Goal: Task Accomplishment & Management: Manage account settings

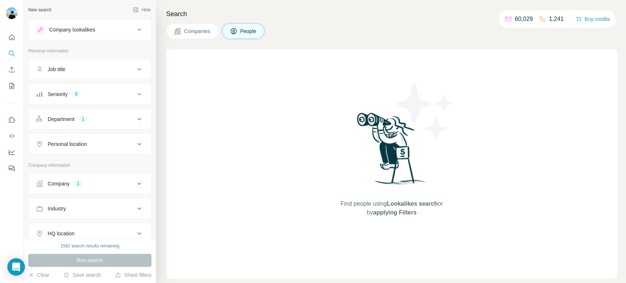
click at [95, 185] on div "Company 1" at bounding box center [85, 183] width 99 height 7
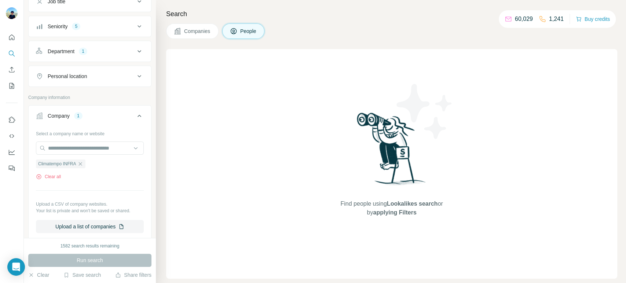
scroll to position [68, 0]
click at [81, 161] on icon "button" at bounding box center [80, 164] width 6 height 6
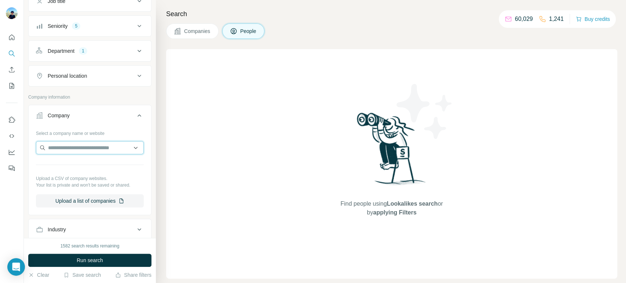
click at [85, 149] on input "text" at bounding box center [90, 147] width 108 height 13
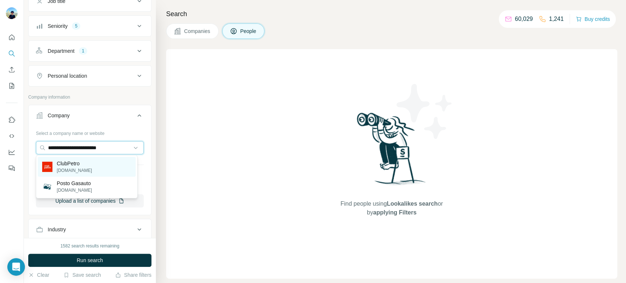
type input "**********"
click at [92, 170] on div "ClubPetro [DOMAIN_NAME]" at bounding box center [87, 167] width 98 height 20
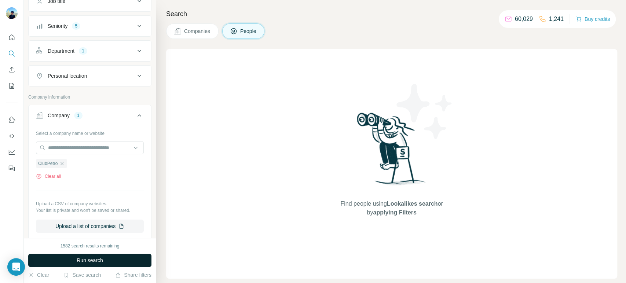
click at [95, 262] on span "Run search" at bounding box center [90, 260] width 26 height 7
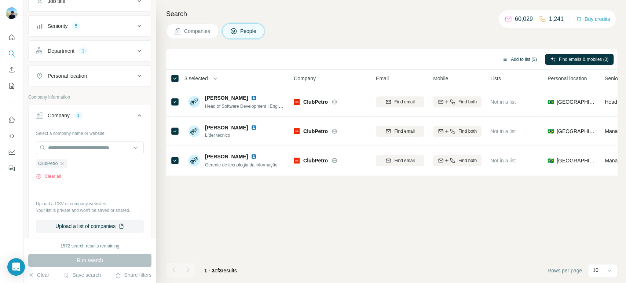
click at [533, 54] on button "Add to list (3)" at bounding box center [519, 59] width 45 height 11
click at [523, 58] on button "Add to list (3)" at bounding box center [519, 59] width 45 height 11
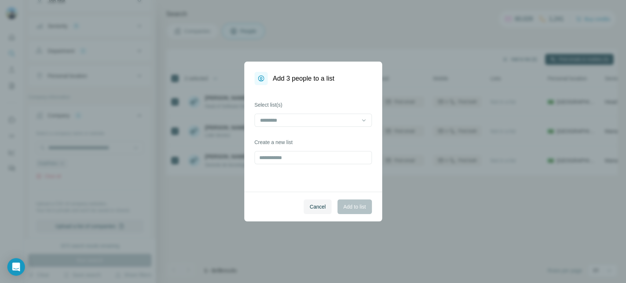
click at [517, 59] on div "Add 3 people to a list Select list(s) Create a new list Cancel Add to list" at bounding box center [313, 141] width 626 height 283
click at [333, 117] on input at bounding box center [308, 120] width 99 height 8
click at [302, 137] on div "Summit 03" at bounding box center [312, 136] width 105 height 7
click at [355, 208] on span "Add to list" at bounding box center [354, 206] width 22 height 7
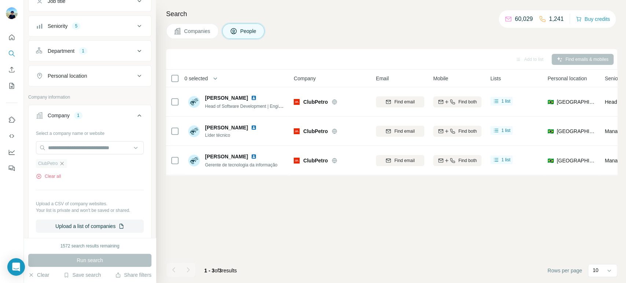
click at [62, 163] on icon "button" at bounding box center [62, 163] width 3 height 3
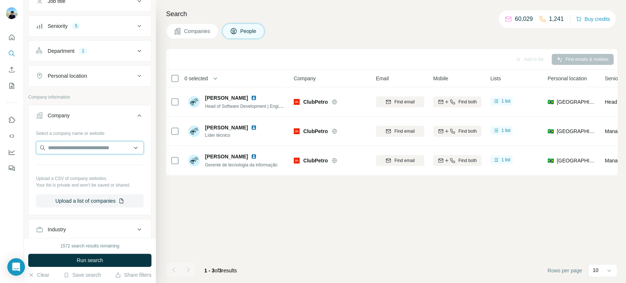
click at [83, 148] on input "text" at bounding box center [90, 147] width 108 height 13
type input "**********"
click at [109, 154] on div "**********" at bounding box center [90, 148] width 108 height 15
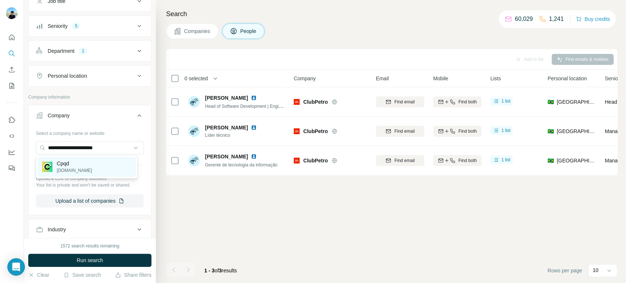
click at [92, 161] on div "Cpqd [DOMAIN_NAME]" at bounding box center [87, 167] width 98 height 20
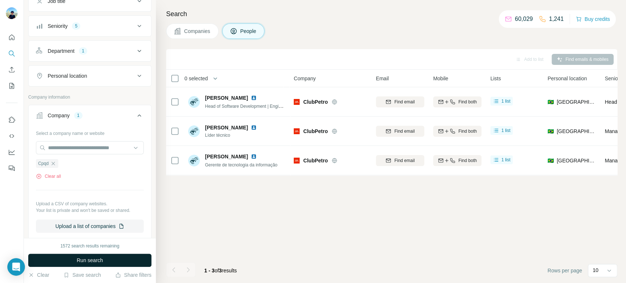
click at [79, 254] on button "Run search" at bounding box center [89, 260] width 123 height 13
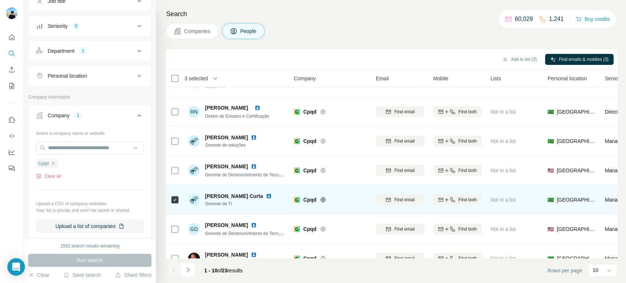
scroll to position [126, 0]
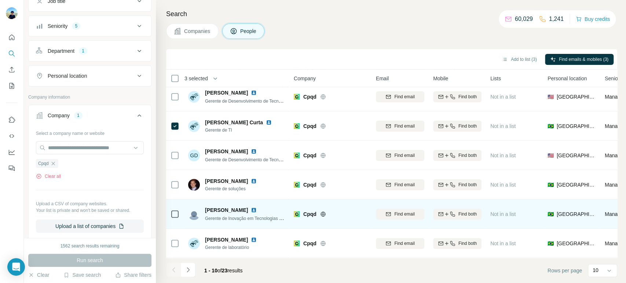
click at [180, 211] on td at bounding box center [175, 214] width 18 height 29
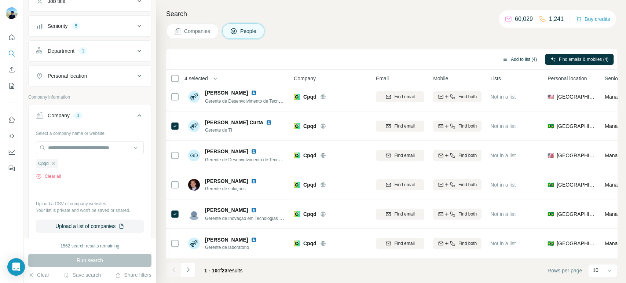
click at [526, 56] on button "Add to list (4)" at bounding box center [519, 59] width 45 height 11
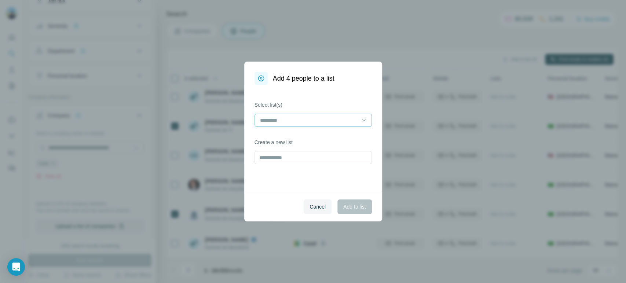
click at [321, 118] on input at bounding box center [308, 120] width 99 height 8
click at [325, 145] on div "Summit 03" at bounding box center [312, 136] width 117 height 17
click at [323, 140] on div "Summit 03" at bounding box center [312, 136] width 105 height 7
click at [347, 207] on span "Add to list" at bounding box center [354, 206] width 22 height 7
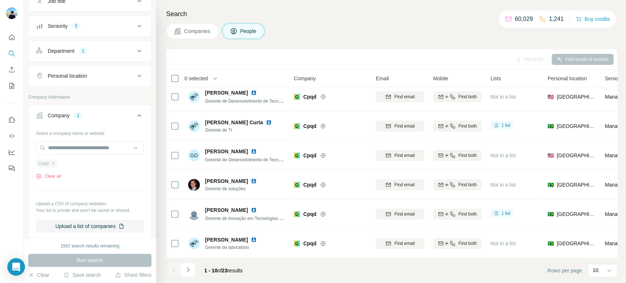
click at [53, 167] on div "Cpqd" at bounding box center [47, 163] width 22 height 9
click at [53, 162] on icon "button" at bounding box center [53, 164] width 6 height 6
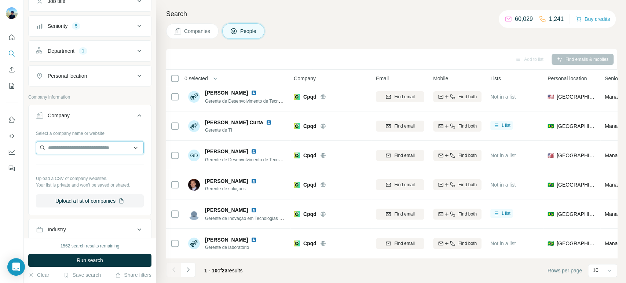
click at [72, 144] on input "text" at bounding box center [90, 147] width 108 height 13
paste input "**********"
type input "**********"
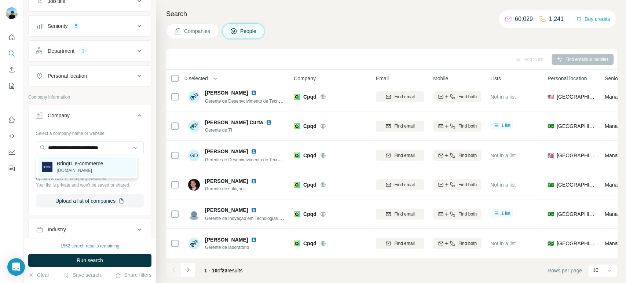
click at [80, 164] on p "BringIT e-commerce" at bounding box center [80, 163] width 47 height 7
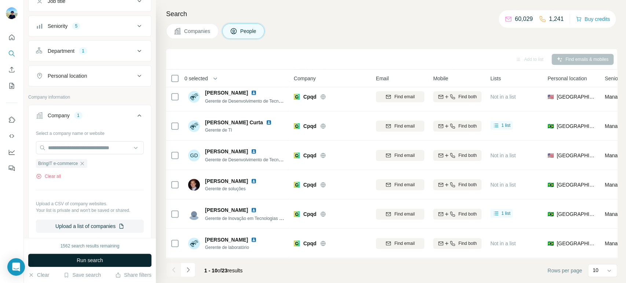
click at [74, 258] on button "Run search" at bounding box center [89, 260] width 123 height 13
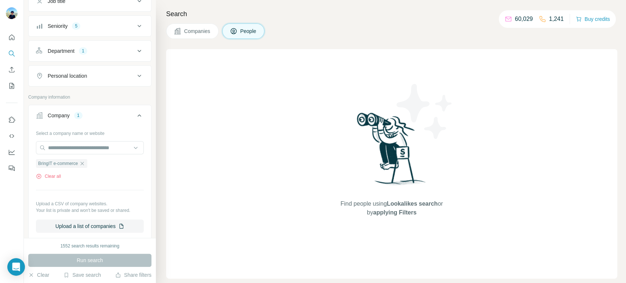
click at [197, 34] on span "Companies" at bounding box center [197, 31] width 27 height 7
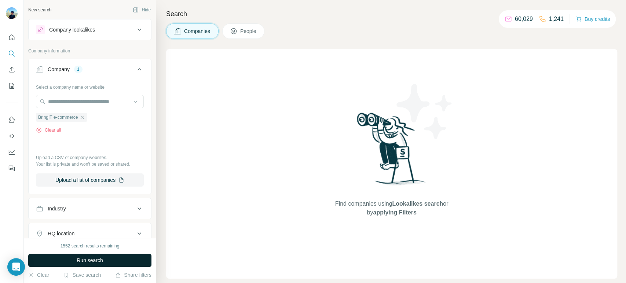
click at [106, 260] on button "Run search" at bounding box center [89, 260] width 123 height 13
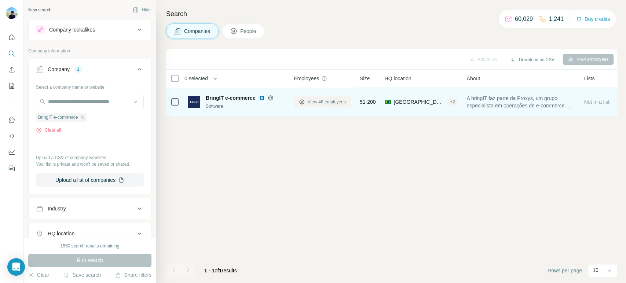
click at [327, 100] on span "View 46 employees" at bounding box center [327, 102] width 38 height 7
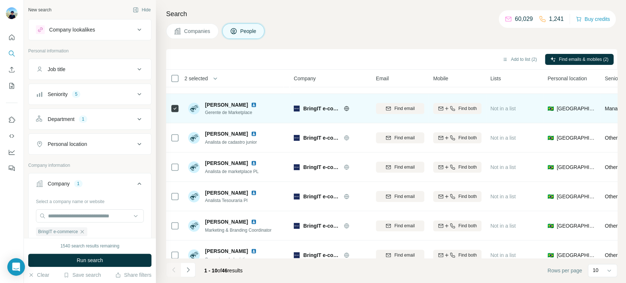
scroll to position [126, 0]
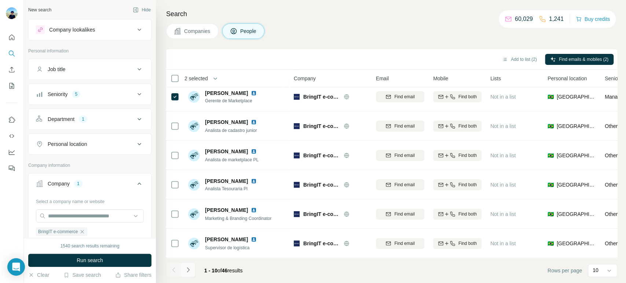
click at [188, 270] on icon "Navigate to next page" at bounding box center [188, 269] width 3 height 5
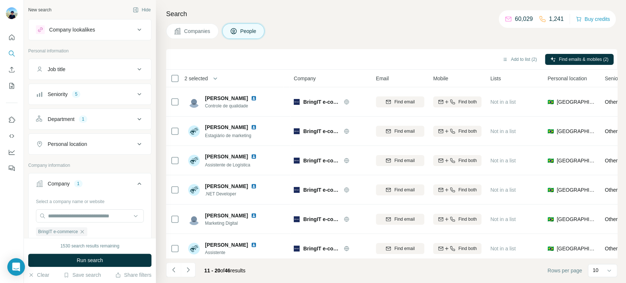
scroll to position [0, 0]
click at [190, 272] on icon "Navigate to next page" at bounding box center [188, 269] width 7 height 7
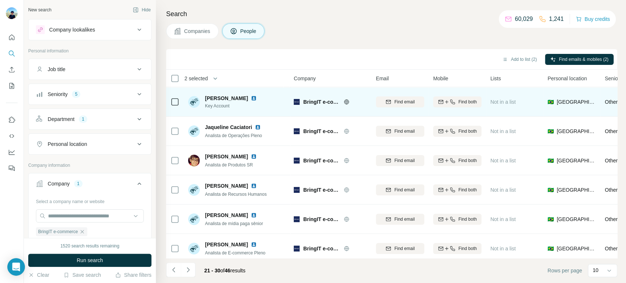
click at [178, 111] on div at bounding box center [175, 102] width 9 height 20
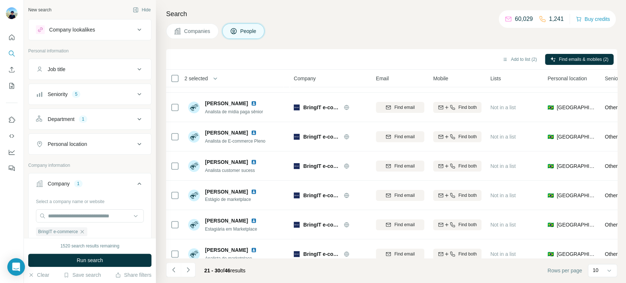
scroll to position [126, 0]
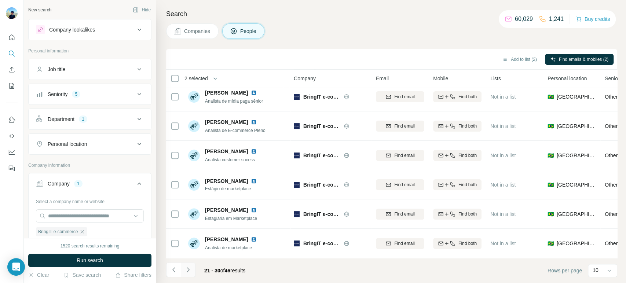
click at [192, 265] on button "Navigate to next page" at bounding box center [188, 270] width 15 height 15
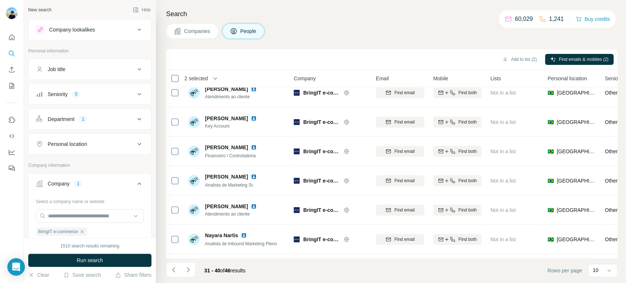
scroll to position [0, 0]
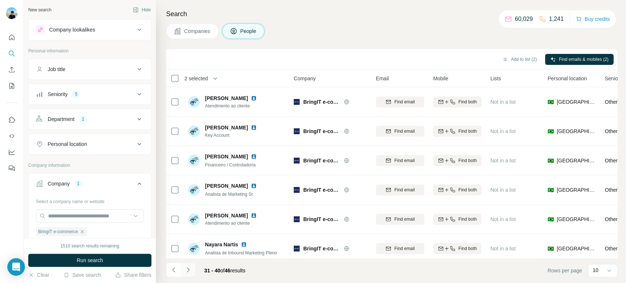
click at [189, 266] on button "Navigate to next page" at bounding box center [188, 270] width 15 height 15
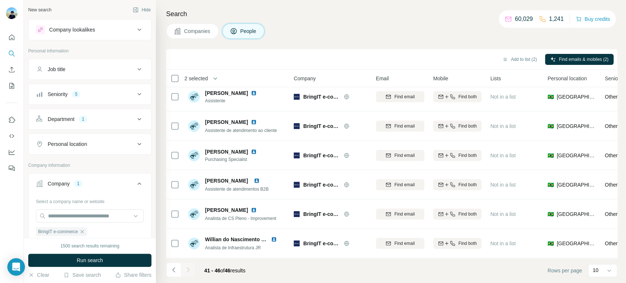
scroll to position [9, 0]
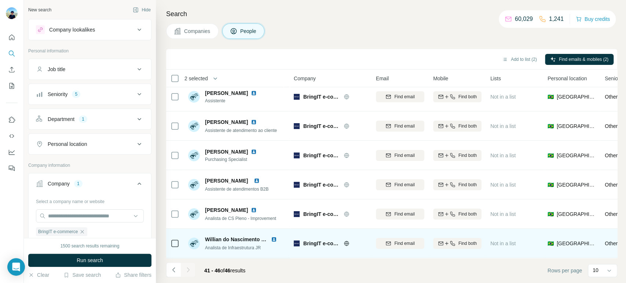
click at [176, 243] on icon at bounding box center [175, 243] width 9 height 9
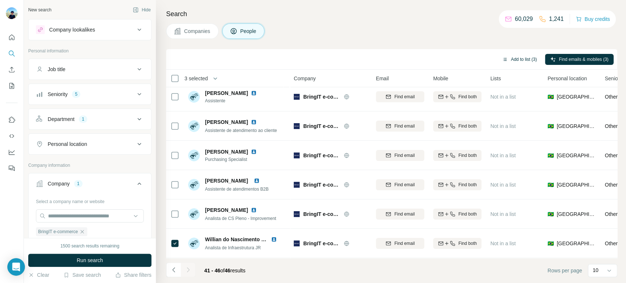
click at [524, 60] on button "Add to list (3)" at bounding box center [519, 59] width 45 height 11
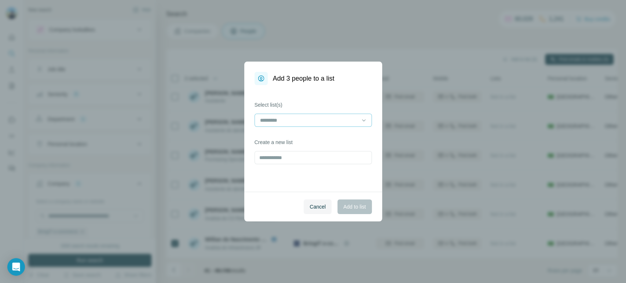
click at [310, 125] on div at bounding box center [308, 120] width 99 height 12
click at [292, 139] on div "Summit 03" at bounding box center [312, 136] width 105 height 7
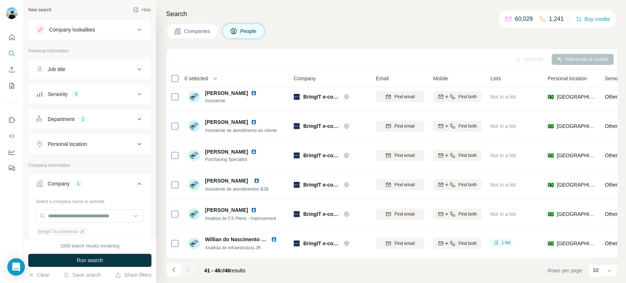
click at [81, 231] on icon "button" at bounding box center [82, 232] width 6 height 6
click at [85, 220] on input "text" at bounding box center [90, 215] width 108 height 13
paste input "**********"
click at [82, 214] on input "**********" at bounding box center [90, 215] width 108 height 13
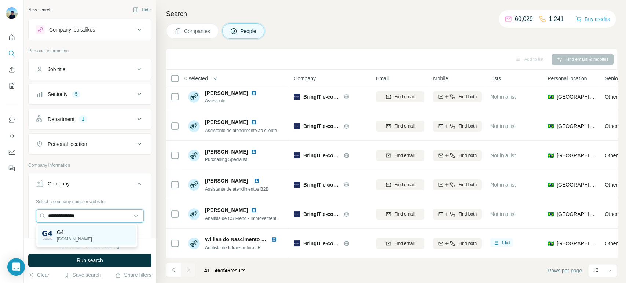
type input "**********"
click at [79, 227] on div "G4 [DOMAIN_NAME]" at bounding box center [87, 236] width 98 height 20
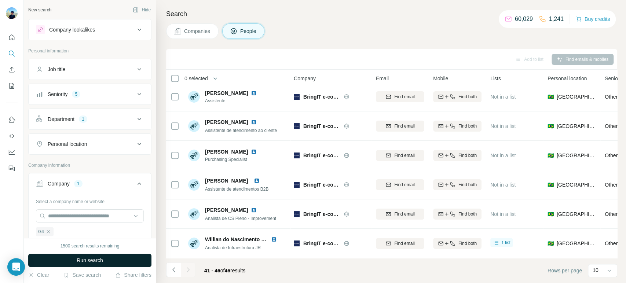
click at [83, 260] on span "Run search" at bounding box center [90, 260] width 26 height 7
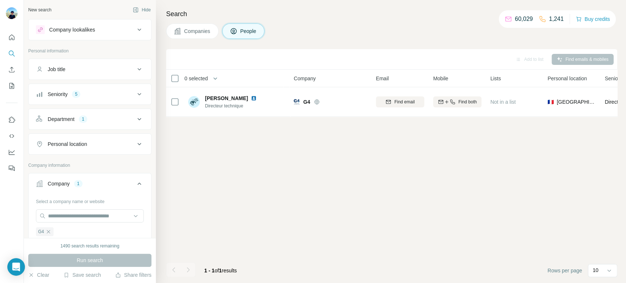
click at [212, 39] on div "Companies People" at bounding box center [215, 30] width 98 height 15
click at [209, 36] on button "Companies" at bounding box center [192, 30] width 52 height 15
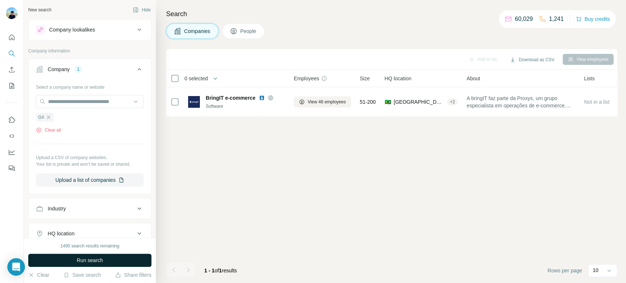
click at [87, 254] on button "Run search" at bounding box center [89, 260] width 123 height 13
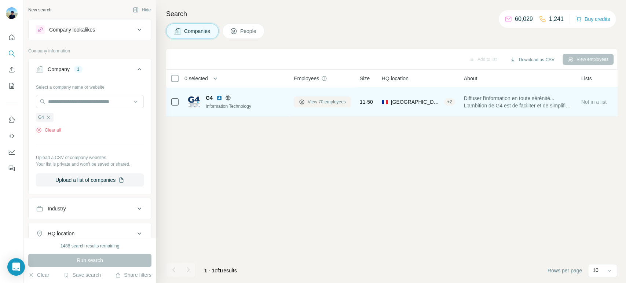
click at [326, 103] on span "View 70 employees" at bounding box center [327, 102] width 38 height 7
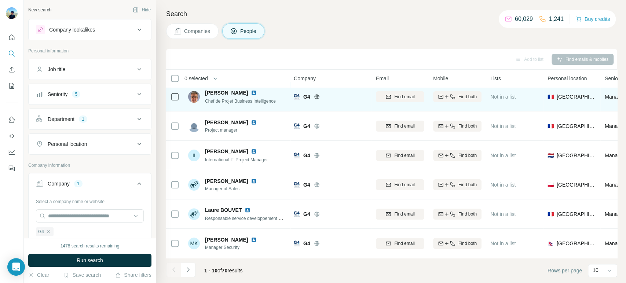
scroll to position [126, 0]
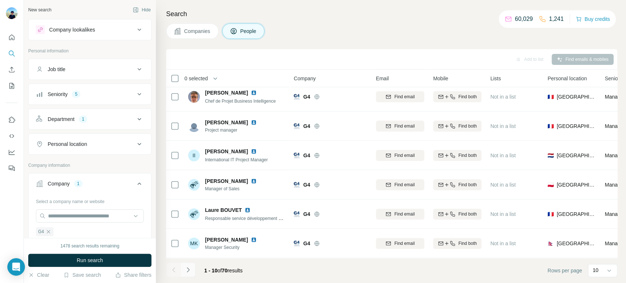
click at [192, 267] on button "Navigate to next page" at bounding box center [188, 270] width 15 height 15
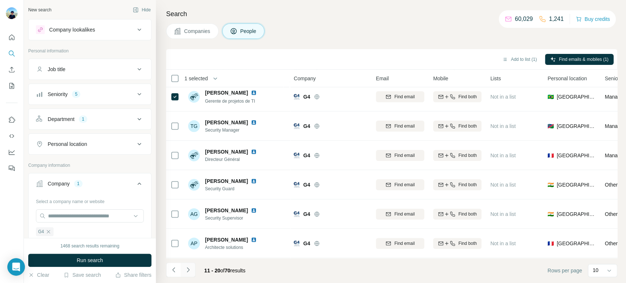
click at [190, 268] on icon "Navigate to next page" at bounding box center [188, 269] width 7 height 7
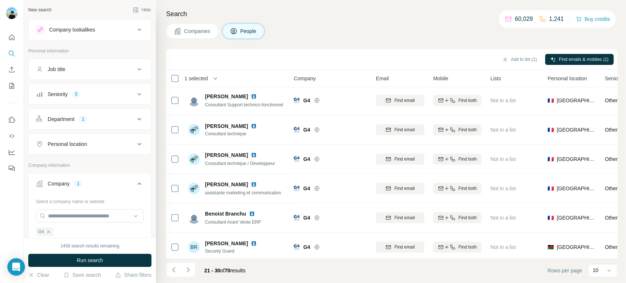
scroll to position [0, 0]
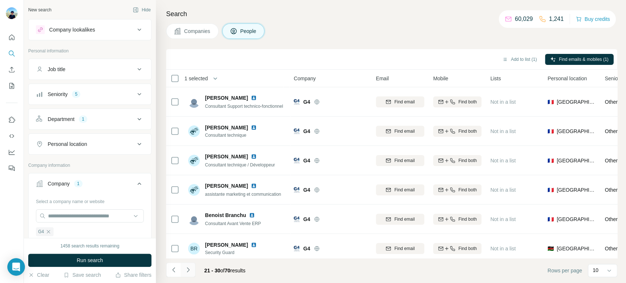
click at [191, 266] on button "Navigate to next page" at bounding box center [188, 270] width 15 height 15
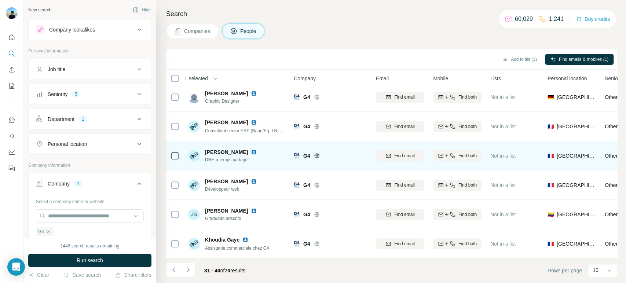
scroll to position [126, 0]
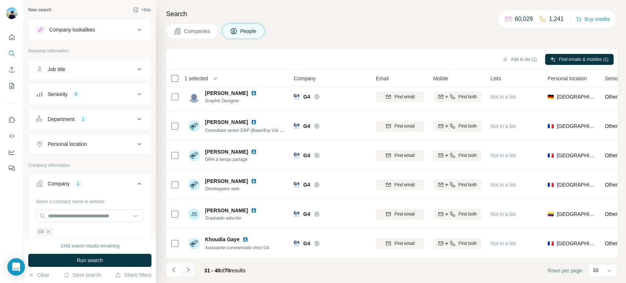
click at [186, 269] on icon "Navigate to next page" at bounding box center [188, 269] width 7 height 7
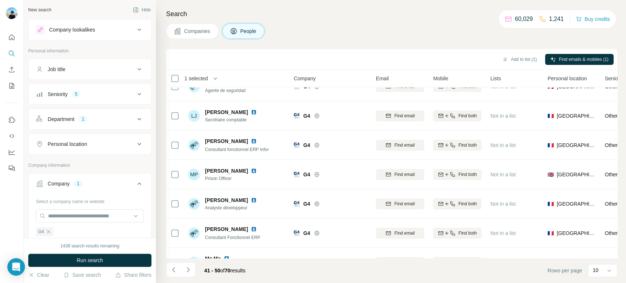
scroll to position [0, 0]
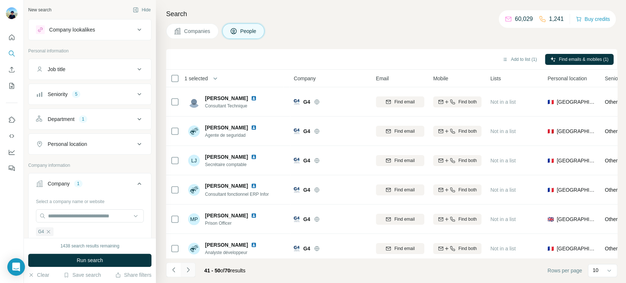
click at [191, 267] on icon "Navigate to next page" at bounding box center [188, 269] width 7 height 7
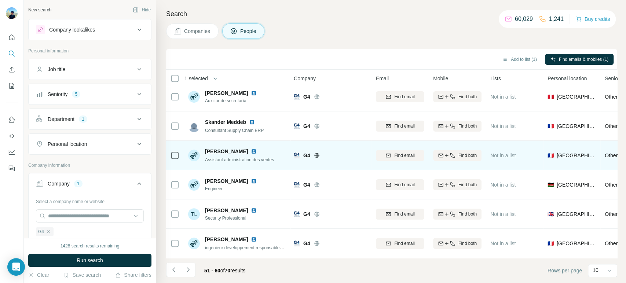
scroll to position [126, 0]
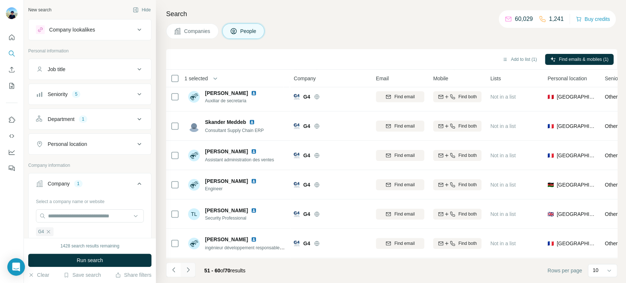
click at [190, 268] on icon "Navigate to next page" at bounding box center [188, 269] width 7 height 7
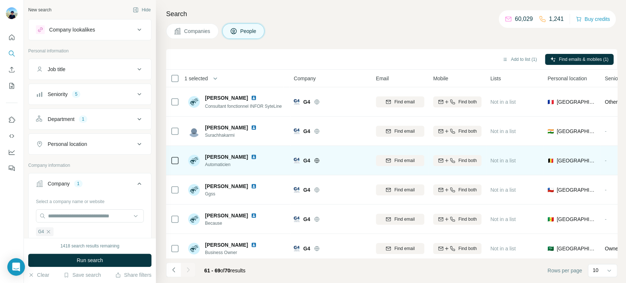
scroll to position [97, 0]
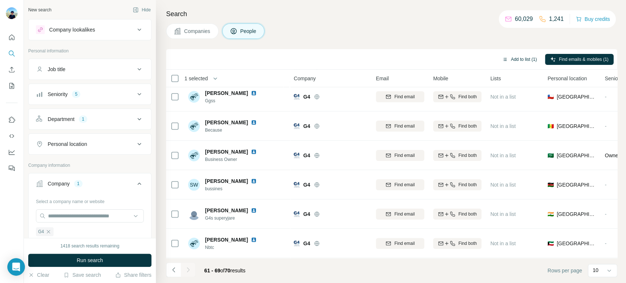
click at [517, 59] on button "Add to list (1)" at bounding box center [519, 59] width 45 height 11
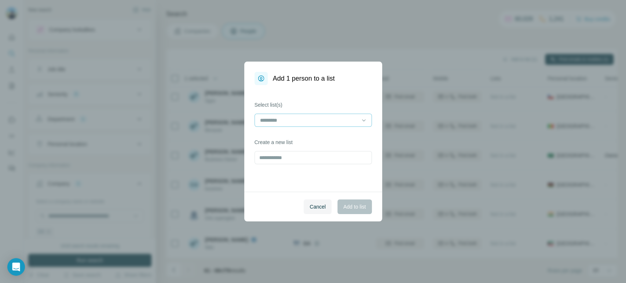
click at [343, 123] on input at bounding box center [308, 120] width 99 height 8
click at [302, 135] on div "Summit 03" at bounding box center [312, 136] width 105 height 7
click at [354, 206] on span "Add to list" at bounding box center [354, 206] width 22 height 7
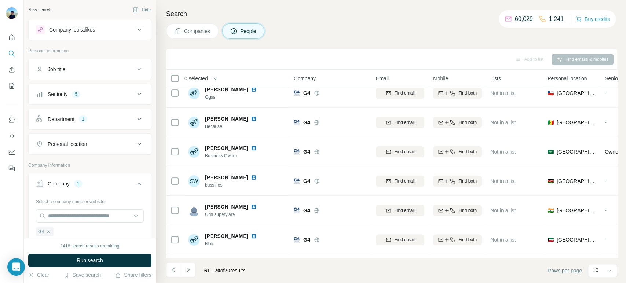
click at [48, 233] on icon "button" at bounding box center [48, 232] width 6 height 6
click at [64, 214] on input "text" at bounding box center [90, 215] width 108 height 13
paste input "**********"
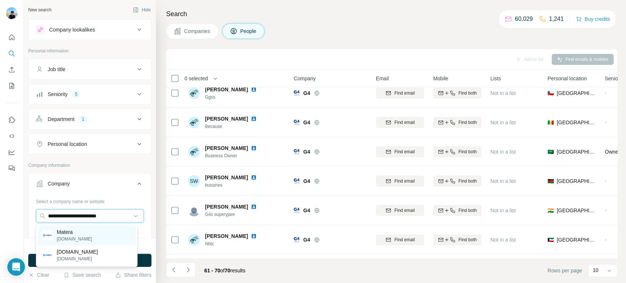
type input "**********"
click at [85, 233] on div "Matera [DOMAIN_NAME]" at bounding box center [87, 236] width 98 height 20
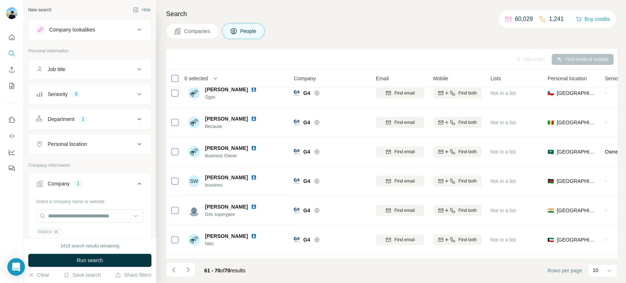
click at [58, 229] on icon "button" at bounding box center [56, 232] width 6 height 6
click at [73, 215] on input "text" at bounding box center [90, 215] width 108 height 13
paste input "**********"
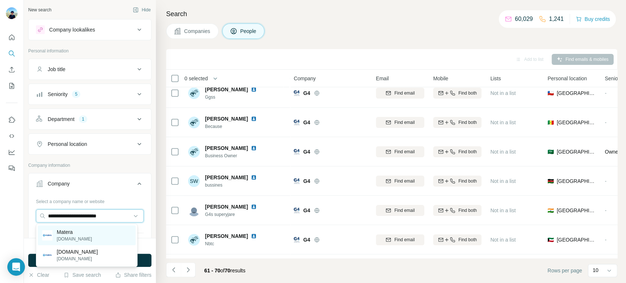
type input "**********"
click at [102, 234] on div "Matera [DOMAIN_NAME]" at bounding box center [87, 236] width 98 height 20
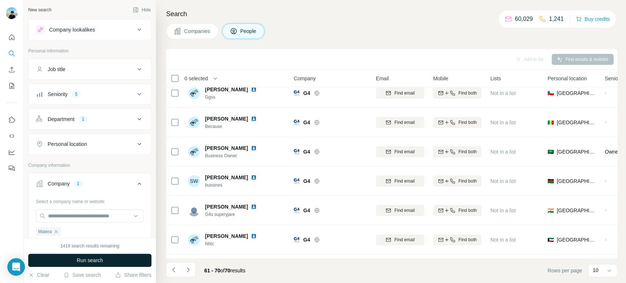
click at [110, 261] on button "Run search" at bounding box center [89, 260] width 123 height 13
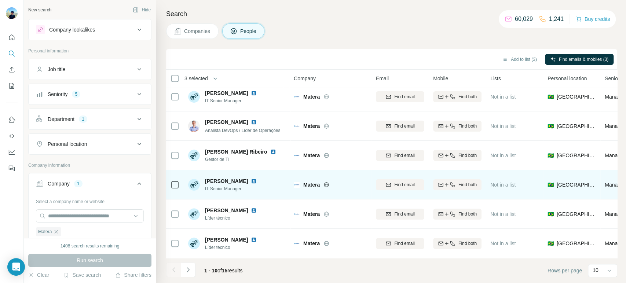
scroll to position [126, 0]
click at [171, 184] on icon at bounding box center [175, 184] width 9 height 9
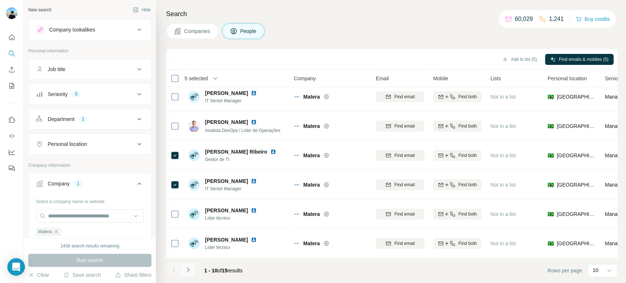
click at [189, 273] on icon "Navigate to next page" at bounding box center [188, 269] width 7 height 7
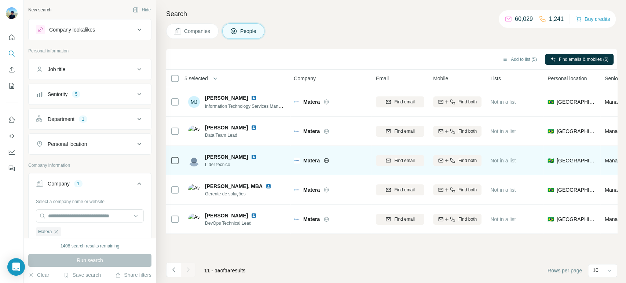
scroll to position [0, 0]
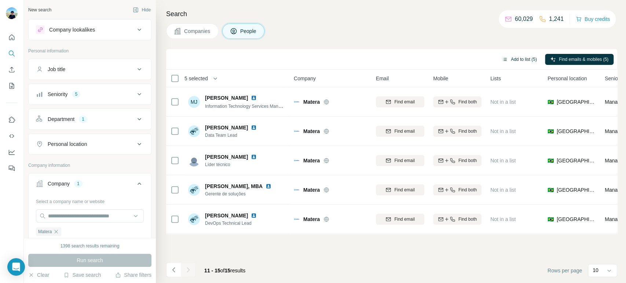
click at [519, 60] on button "Add to list (5)" at bounding box center [519, 59] width 45 height 11
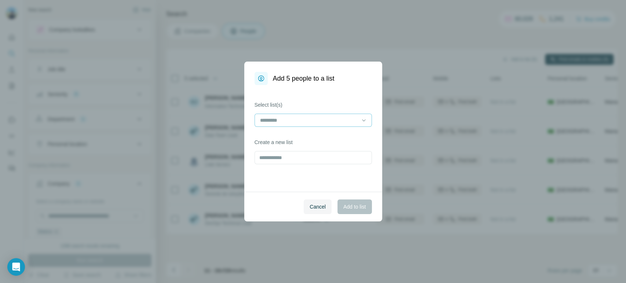
click at [337, 123] on input at bounding box center [308, 120] width 99 height 8
click at [314, 135] on div "Summit 03" at bounding box center [312, 136] width 105 height 7
click at [346, 205] on span "Add to list" at bounding box center [354, 206] width 22 height 7
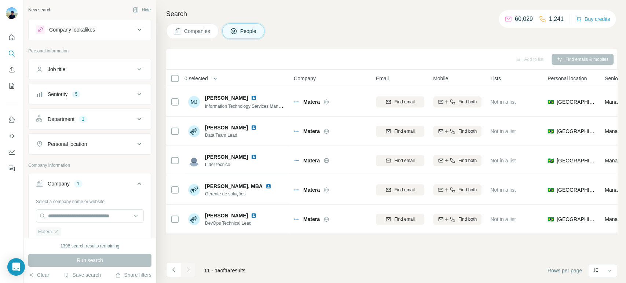
click at [59, 230] on div "Matera" at bounding box center [48, 231] width 25 height 9
click at [58, 230] on icon "button" at bounding box center [56, 231] width 3 height 3
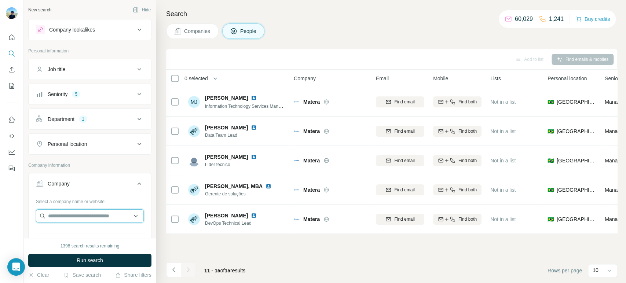
click at [70, 214] on input "text" at bounding box center [90, 215] width 108 height 13
paste input "**********"
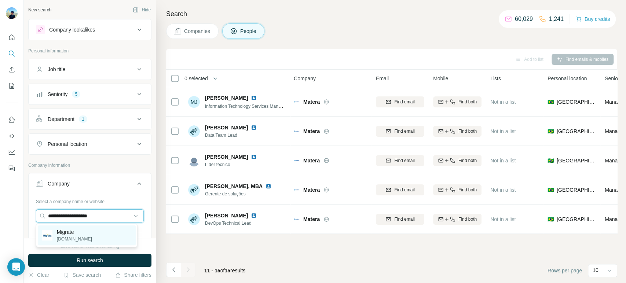
type input "**********"
click at [104, 237] on div "Migrate [DOMAIN_NAME]" at bounding box center [87, 236] width 98 height 20
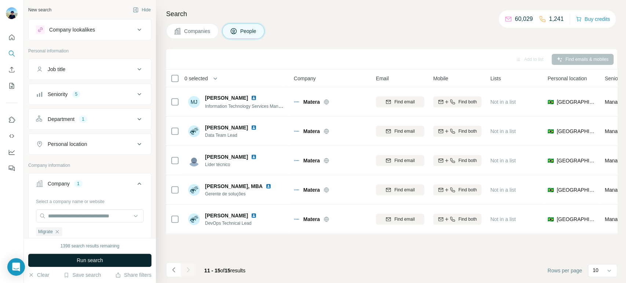
click at [105, 263] on button "Run search" at bounding box center [89, 260] width 123 height 13
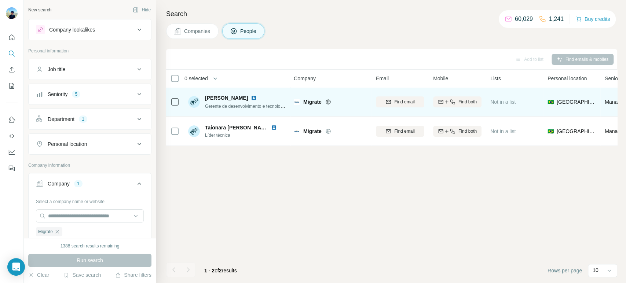
click at [180, 103] on td at bounding box center [175, 101] width 18 height 29
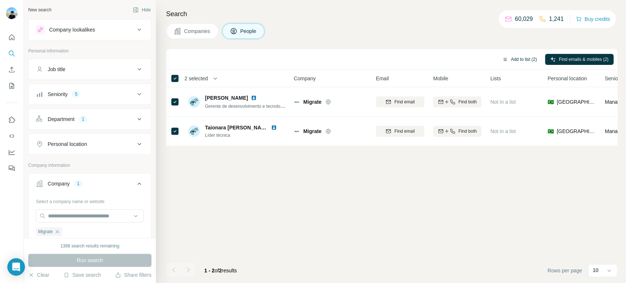
click at [506, 63] on button "Add to list (2)" at bounding box center [519, 59] width 45 height 11
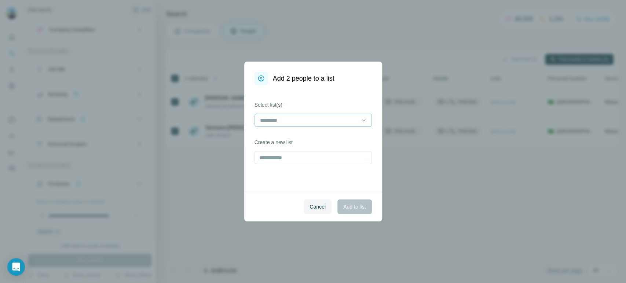
click at [300, 121] on input at bounding box center [308, 120] width 99 height 8
click at [273, 139] on p "Summit 03" at bounding box center [272, 136] width 25 height 7
click at [354, 205] on span "Add to list" at bounding box center [354, 206] width 22 height 7
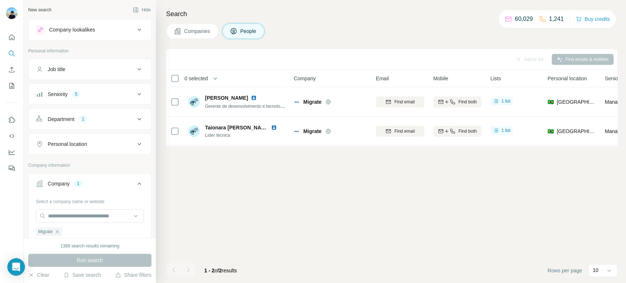
click at [59, 230] on icon "button" at bounding box center [57, 232] width 6 height 6
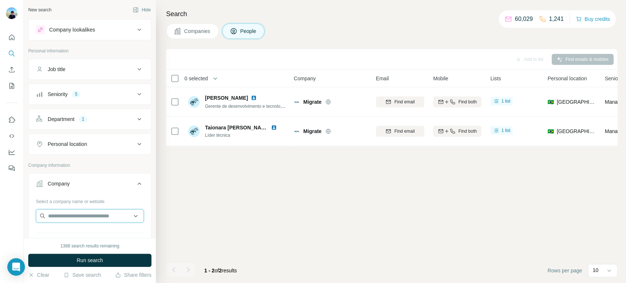
click at [71, 215] on input "text" at bounding box center [90, 215] width 108 height 13
paste input "**********"
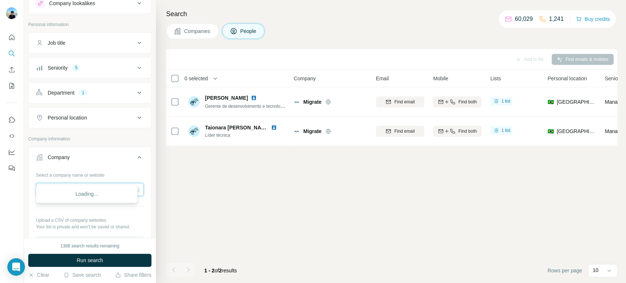
scroll to position [41, 0]
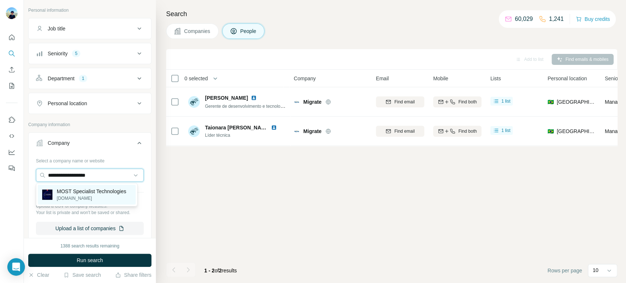
type input "**********"
click at [84, 196] on p "[DOMAIN_NAME]" at bounding box center [91, 198] width 69 height 7
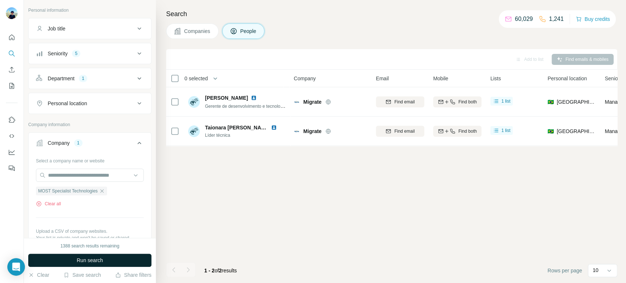
click at [75, 262] on button "Run search" at bounding box center [89, 260] width 123 height 13
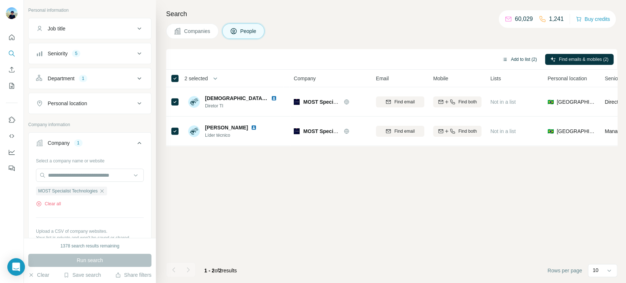
click at [524, 59] on button "Add to list (2)" at bounding box center [519, 59] width 45 height 11
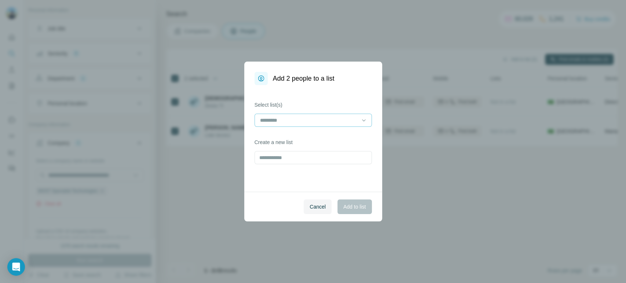
click at [275, 120] on input at bounding box center [308, 120] width 99 height 8
click at [268, 134] on p "Summit 03" at bounding box center [272, 136] width 25 height 7
click at [367, 205] on button "Add to list" at bounding box center [355, 207] width 34 height 15
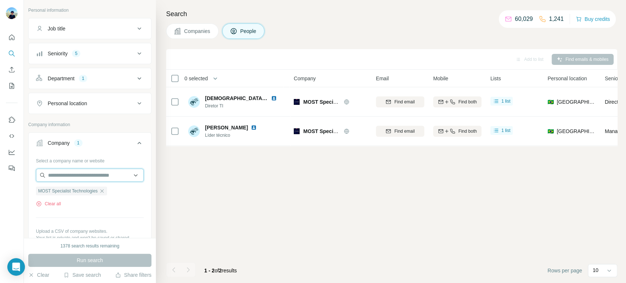
click at [73, 176] on input "text" at bounding box center [90, 175] width 108 height 13
paste input "**********"
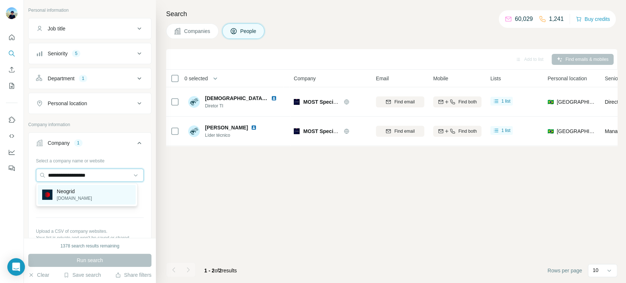
type input "**********"
click at [95, 196] on div "Neogrid [DOMAIN_NAME]" at bounding box center [87, 195] width 98 height 20
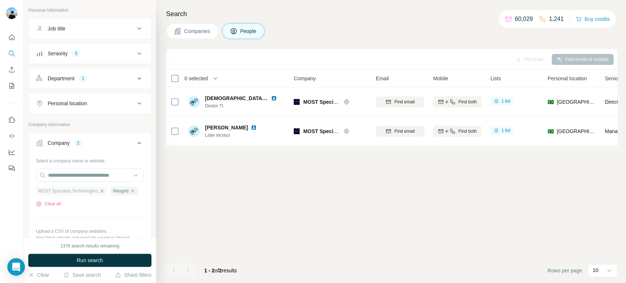
click at [102, 193] on icon "button" at bounding box center [102, 191] width 6 height 6
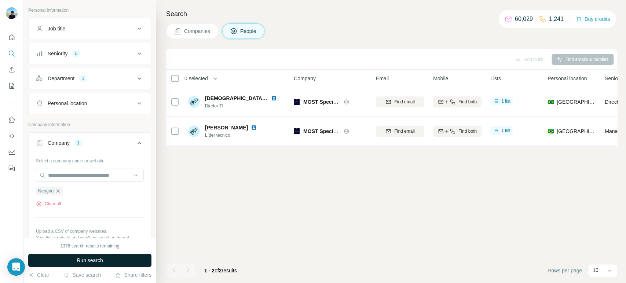
click at [88, 257] on span "Run search" at bounding box center [90, 260] width 26 height 7
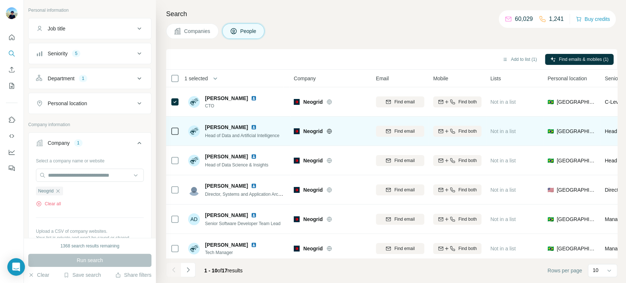
click at [179, 127] on icon at bounding box center [175, 131] width 9 height 9
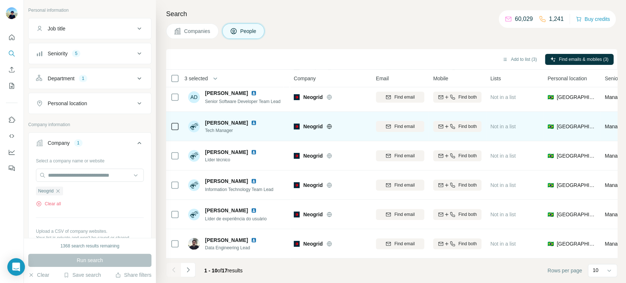
scroll to position [126, 0]
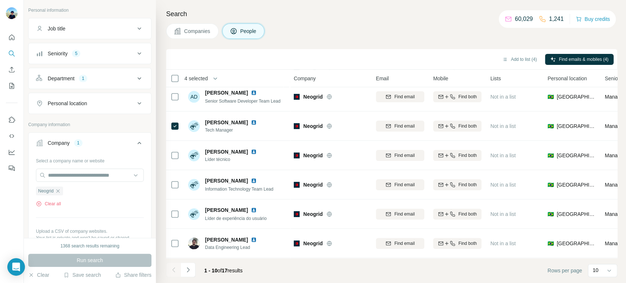
click at [188, 268] on icon "Navigate to next page" at bounding box center [188, 269] width 7 height 7
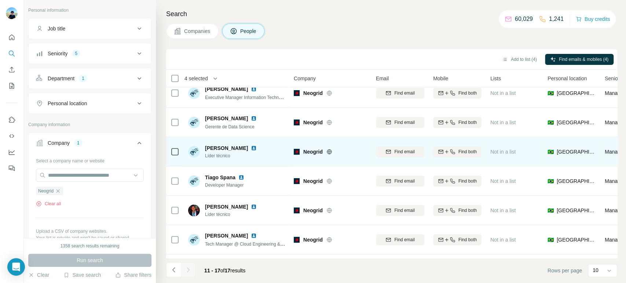
scroll to position [0, 0]
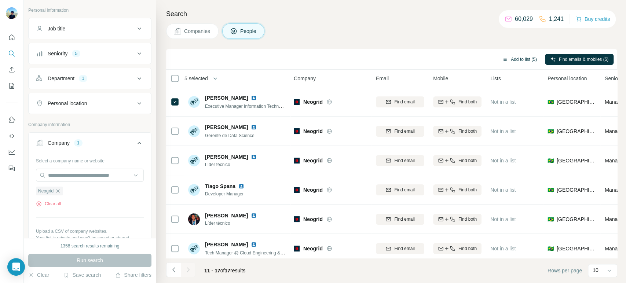
click at [533, 61] on button "Add to list (5)" at bounding box center [519, 59] width 45 height 11
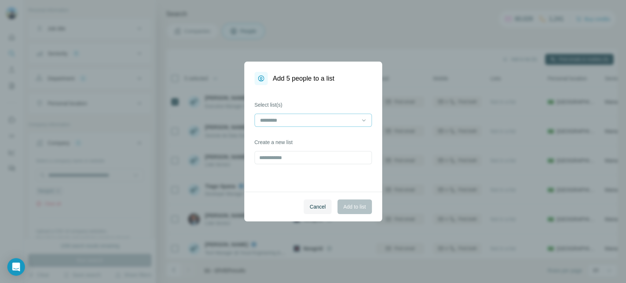
click at [352, 118] on input at bounding box center [308, 120] width 99 height 8
click at [296, 137] on div "Summit 03" at bounding box center [312, 136] width 105 height 7
click at [344, 206] on span "Add to list" at bounding box center [354, 206] width 22 height 7
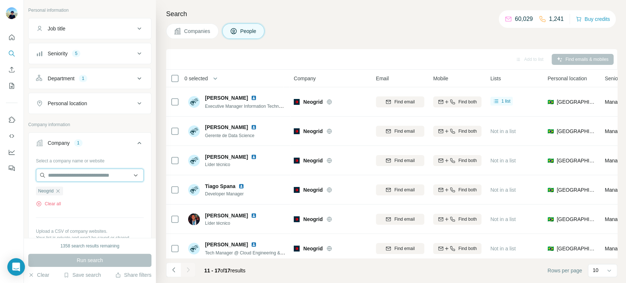
click at [73, 178] on input "text" at bounding box center [90, 175] width 108 height 13
click at [146, 172] on div "New search Hide Company lookalikes Personal information Job title Seniority 5 D…" at bounding box center [90, 119] width 132 height 238
click at [59, 190] on icon "button" at bounding box center [58, 191] width 6 height 6
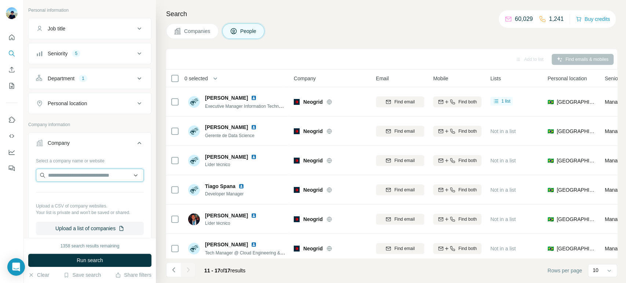
click at [73, 174] on input "text" at bounding box center [90, 175] width 108 height 13
paste input "**********"
type input "**********"
click at [120, 166] on div "Select a company name or website Upload a CSV of company websites. Your list is…" at bounding box center [90, 195] width 108 height 80
click at [99, 169] on input "text" at bounding box center [90, 175] width 108 height 13
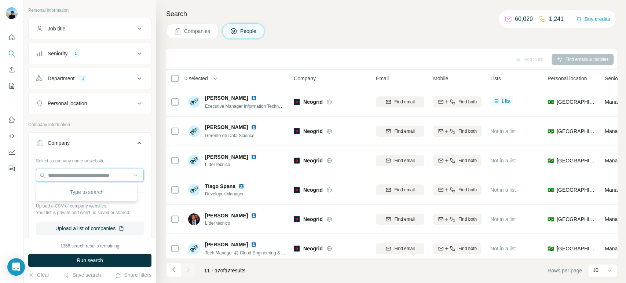
paste input "**********"
click at [116, 175] on input "**********" at bounding box center [90, 175] width 108 height 13
type input "**********"
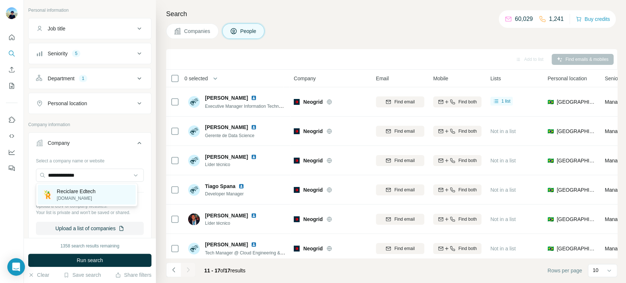
click at [112, 199] on div "Reciclare Edtech [DOMAIN_NAME]" at bounding box center [87, 195] width 98 height 20
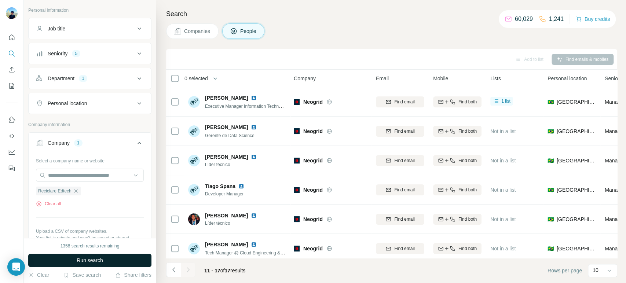
click at [99, 261] on span "Run search" at bounding box center [90, 260] width 26 height 7
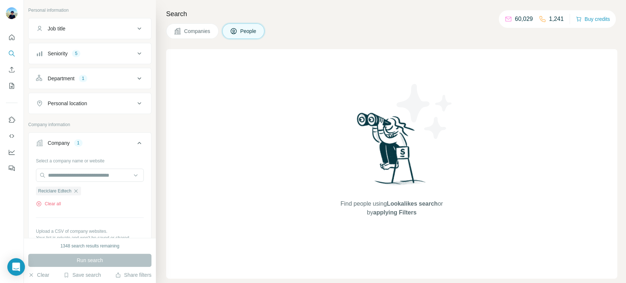
click at [195, 33] on span "Companies" at bounding box center [197, 31] width 27 height 7
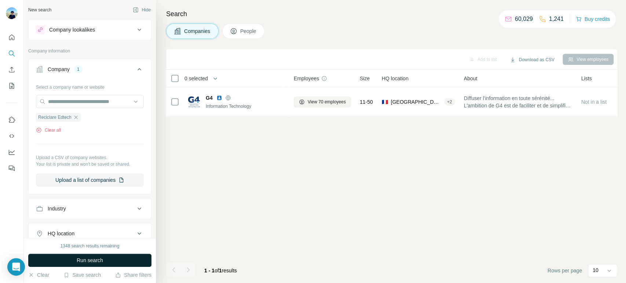
click at [120, 264] on button "Run search" at bounding box center [89, 260] width 123 height 13
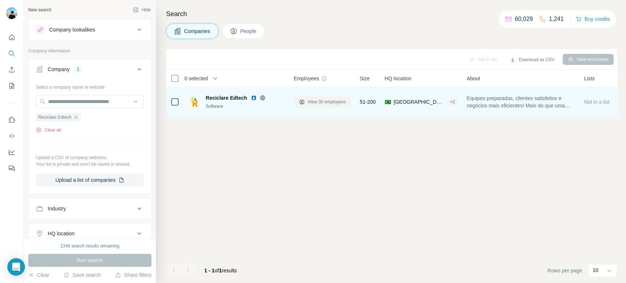
click at [335, 103] on span "View 30 employees" at bounding box center [327, 102] width 38 height 7
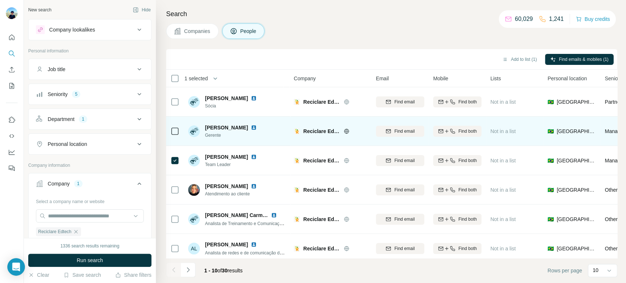
click at [171, 125] on div at bounding box center [175, 131] width 9 height 20
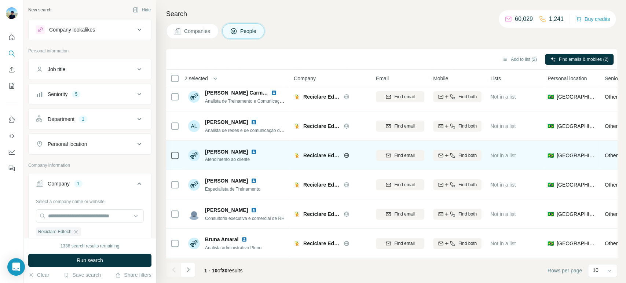
scroll to position [126, 0]
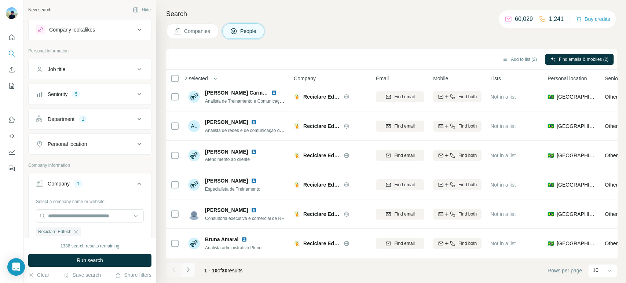
click at [190, 268] on icon "Navigate to next page" at bounding box center [188, 269] width 7 height 7
click at [186, 275] on button "Navigate to next page" at bounding box center [188, 270] width 15 height 15
click at [191, 266] on icon "Navigate to next page" at bounding box center [188, 269] width 7 height 7
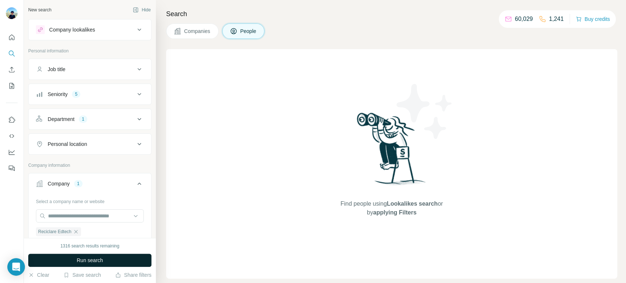
click at [123, 258] on button "Run search" at bounding box center [89, 260] width 123 height 13
click at [211, 30] on span "Companies" at bounding box center [197, 31] width 27 height 7
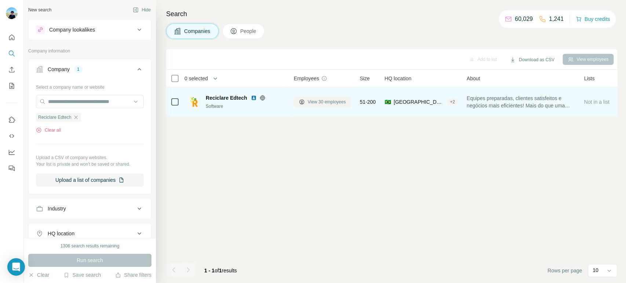
click at [314, 101] on span "View 30 employees" at bounding box center [327, 102] width 38 height 7
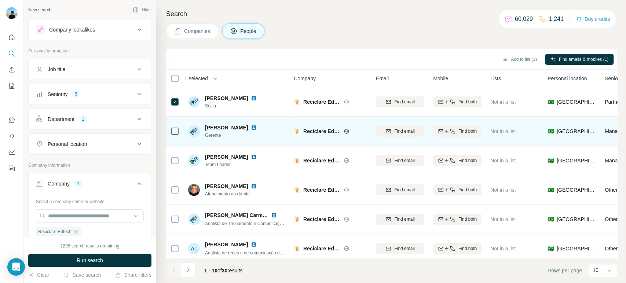
click at [178, 127] on icon at bounding box center [175, 131] width 9 height 9
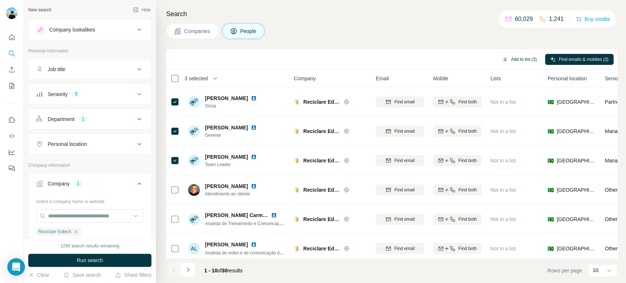
click at [515, 54] on div "Add to list (3)" at bounding box center [519, 59] width 45 height 11
click at [514, 66] on div "Add to list (3) Find emails & mobiles (3)" at bounding box center [391, 59] width 451 height 21
click at [522, 57] on button "Add to list (3)" at bounding box center [519, 59] width 45 height 11
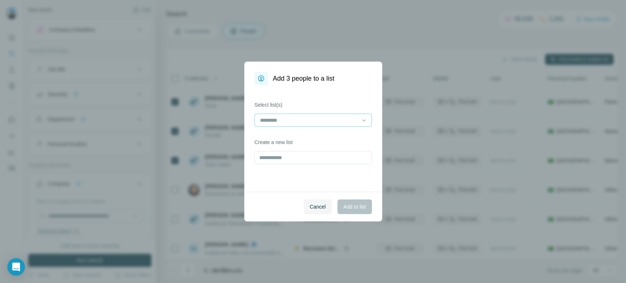
click at [332, 125] on div at bounding box center [308, 120] width 99 height 12
click at [296, 140] on div "Summit 03" at bounding box center [312, 136] width 105 height 7
click at [358, 208] on span "Add to list" at bounding box center [354, 206] width 22 height 7
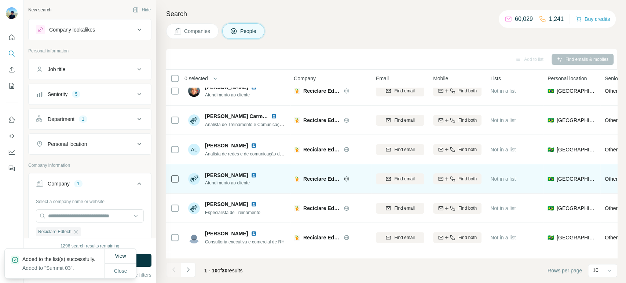
scroll to position [126, 0]
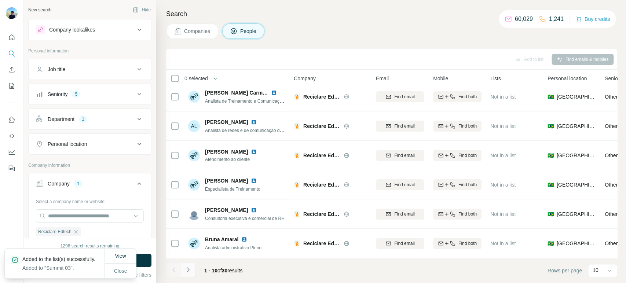
click at [190, 269] on icon "Navigate to next page" at bounding box center [188, 269] width 7 height 7
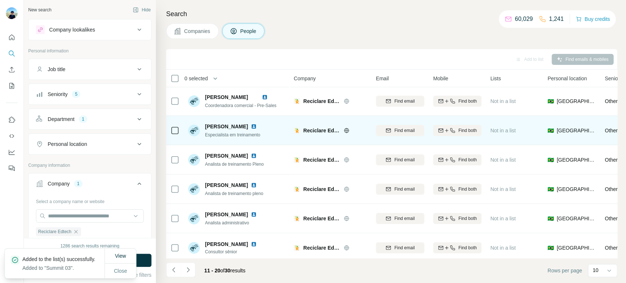
scroll to position [0, 0]
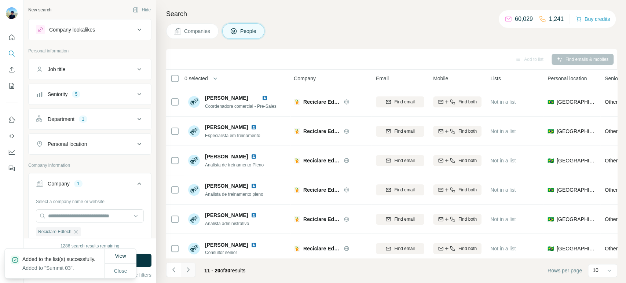
click at [191, 269] on button "Navigate to next page" at bounding box center [188, 270] width 15 height 15
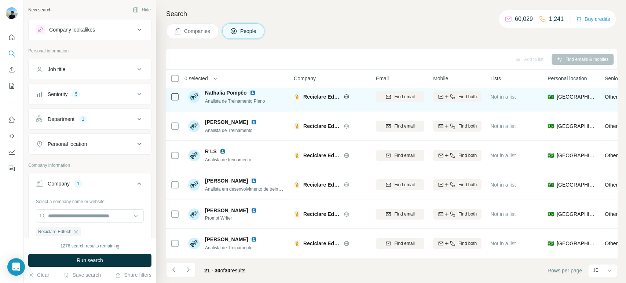
scroll to position [126, 0]
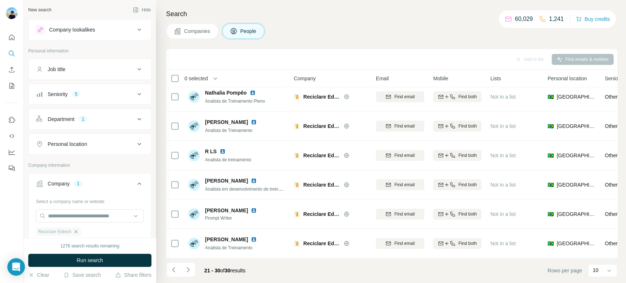
click at [77, 231] on icon "button" at bounding box center [76, 232] width 6 height 6
click at [85, 219] on input "text" at bounding box center [90, 215] width 108 height 13
paste input "**********"
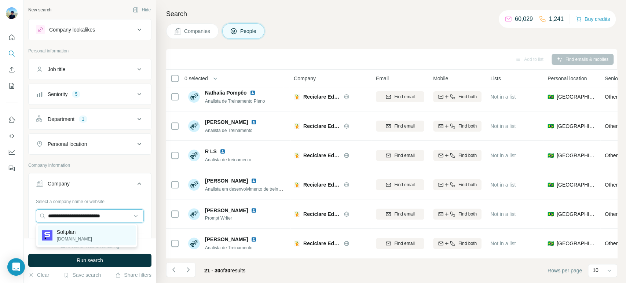
type input "**********"
click at [99, 232] on div "Softplan [DOMAIN_NAME]" at bounding box center [87, 236] width 98 height 20
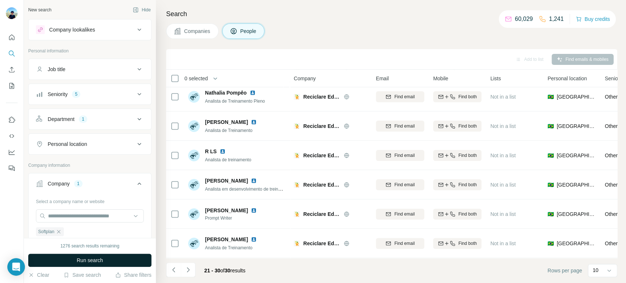
click at [106, 262] on button "Run search" at bounding box center [89, 260] width 123 height 13
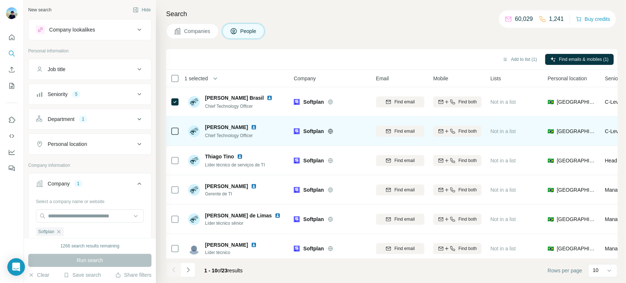
click at [176, 126] on div at bounding box center [175, 131] width 9 height 20
click at [171, 125] on div at bounding box center [175, 131] width 9 height 20
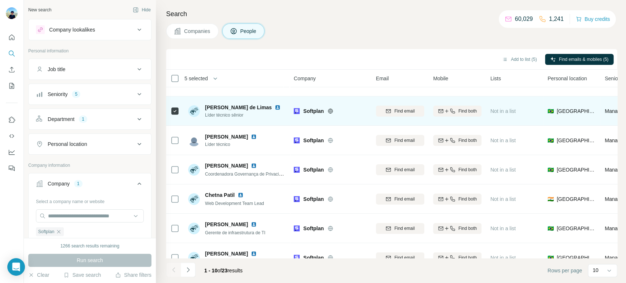
scroll to position [122, 0]
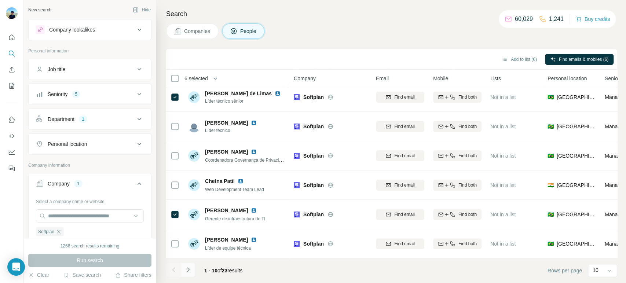
click at [188, 271] on icon "Navigate to next page" at bounding box center [188, 269] width 3 height 5
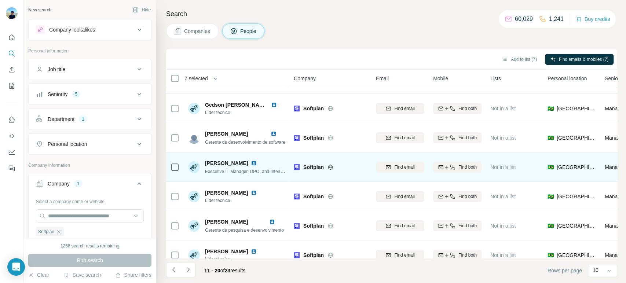
scroll to position [126, 0]
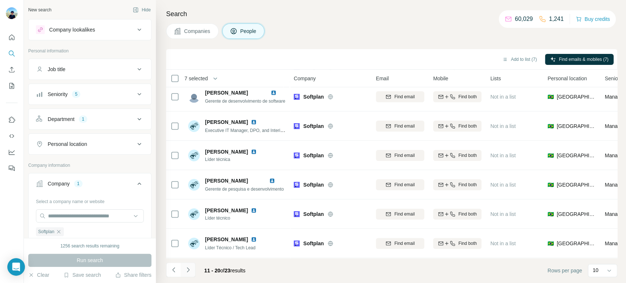
click at [186, 272] on icon "Navigate to next page" at bounding box center [188, 269] width 7 height 7
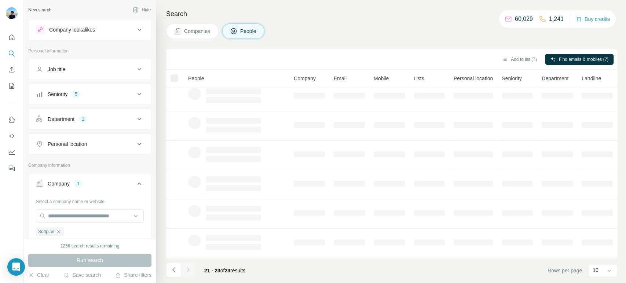
scroll to position [0, 0]
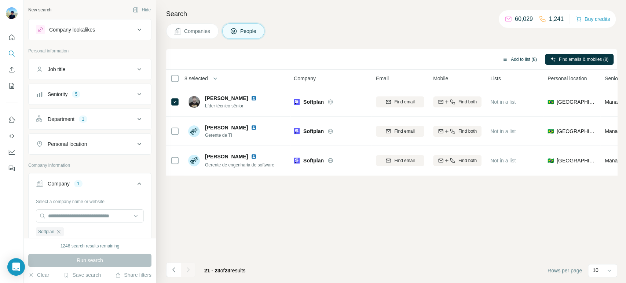
click at [522, 58] on button "Add to list (8)" at bounding box center [519, 59] width 45 height 11
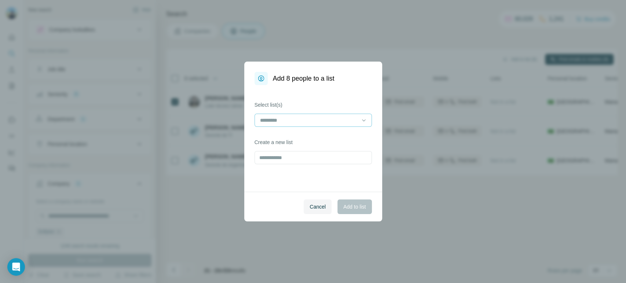
click at [322, 123] on input at bounding box center [308, 120] width 99 height 8
click at [303, 138] on div "Summit 03" at bounding box center [312, 136] width 105 height 7
click at [359, 212] on button "Add to list" at bounding box center [355, 207] width 34 height 15
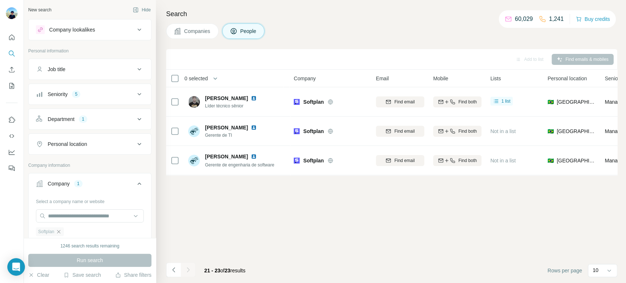
click at [59, 229] on icon "button" at bounding box center [59, 232] width 6 height 6
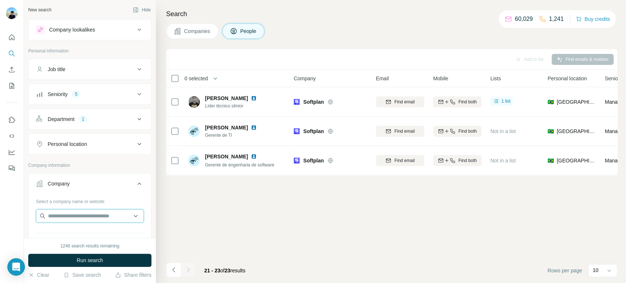
click at [68, 218] on input "text" at bounding box center [90, 215] width 108 height 13
paste input "**********"
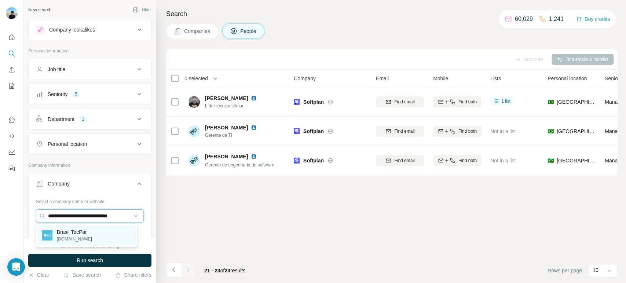
type input "**********"
click at [86, 236] on p "[DOMAIN_NAME]" at bounding box center [74, 239] width 35 height 7
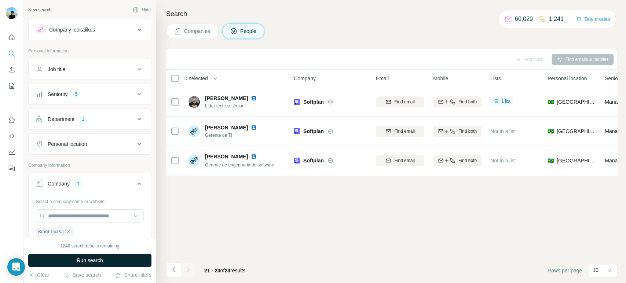
click at [87, 257] on span "Run search" at bounding box center [90, 260] width 26 height 7
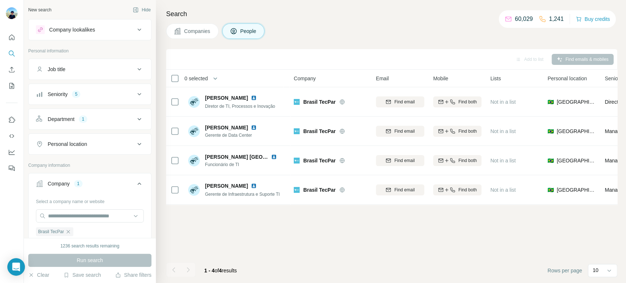
click at [179, 77] on div "0 selected" at bounding box center [193, 78] width 29 height 7
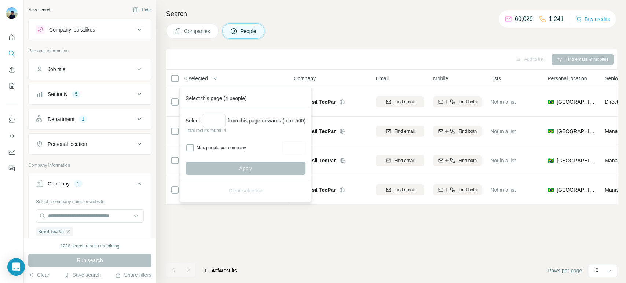
click at [358, 55] on div "Add to list Find emails & mobiles" at bounding box center [392, 59] width 444 height 13
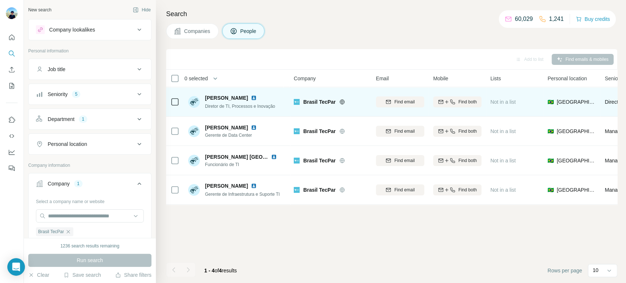
click at [179, 104] on icon at bounding box center [175, 102] width 9 height 9
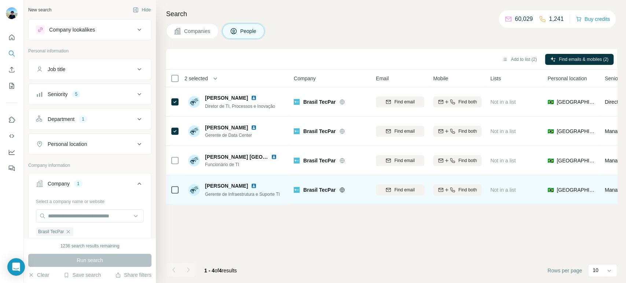
click at [179, 192] on icon at bounding box center [175, 190] width 9 height 9
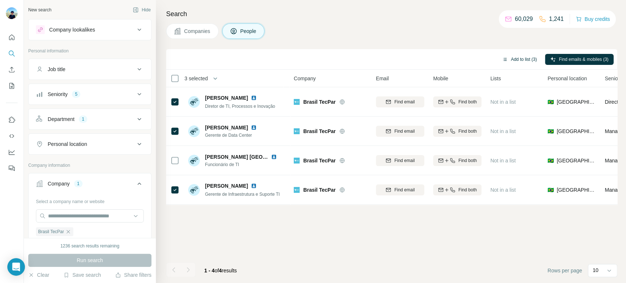
click at [515, 57] on button "Add to list (3)" at bounding box center [519, 59] width 45 height 11
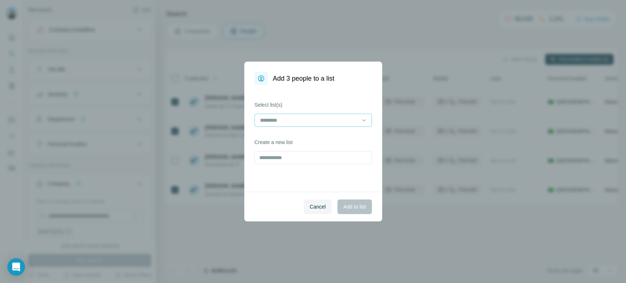
click at [297, 123] on input at bounding box center [308, 120] width 99 height 8
click at [290, 134] on div "Summit 03" at bounding box center [312, 136] width 105 height 7
click at [361, 204] on span "Add to list" at bounding box center [354, 206] width 22 height 7
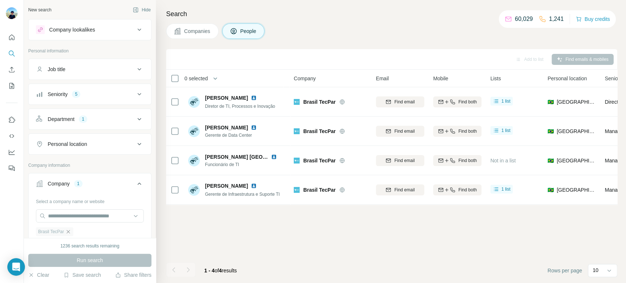
click at [69, 231] on icon "button" at bounding box center [68, 232] width 6 height 6
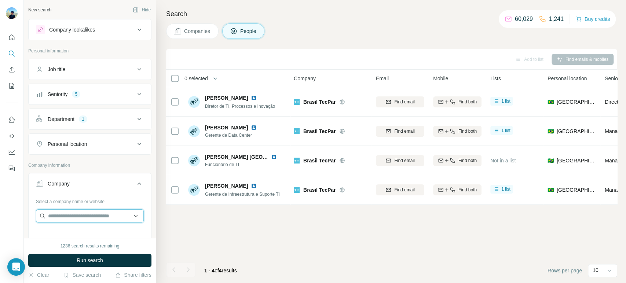
click at [73, 214] on input "text" at bounding box center [90, 215] width 108 height 13
paste input "**********"
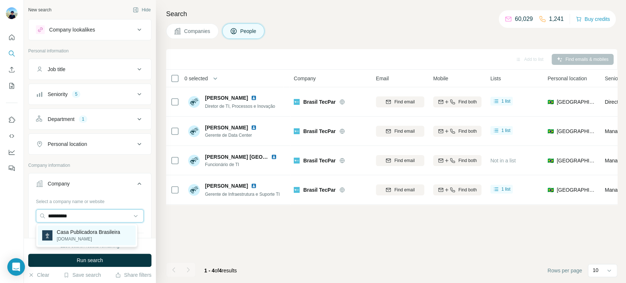
type input "**********"
click at [76, 236] on p "[DOMAIN_NAME]" at bounding box center [88, 239] width 63 height 7
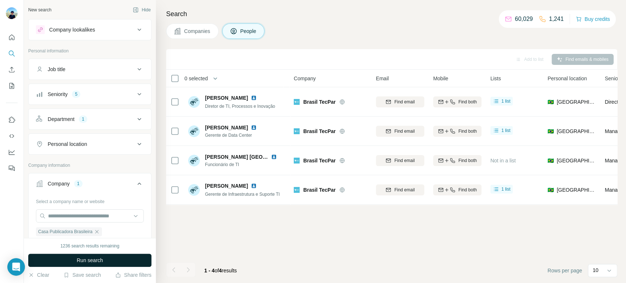
click at [82, 258] on span "Run search" at bounding box center [90, 260] width 26 height 7
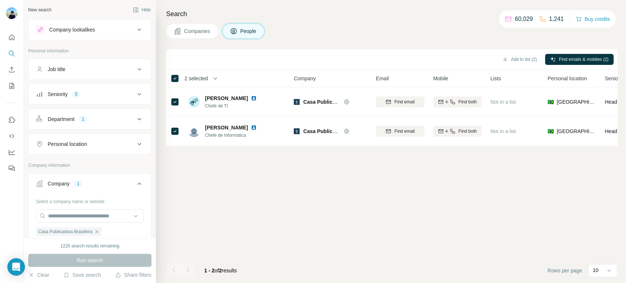
drag, startPoint x: 176, startPoint y: 127, endPoint x: 171, endPoint y: 163, distance: 36.3
click at [171, 163] on div "Add to list (2) Find emails & mobiles (2) 2 selected People Company Email Mobil…" at bounding box center [391, 166] width 451 height 234
click at [525, 53] on div "Add to list (1) Find emails & mobiles (1)" at bounding box center [392, 59] width 444 height 13
click at [522, 58] on button "Add to list (1)" at bounding box center [519, 59] width 45 height 11
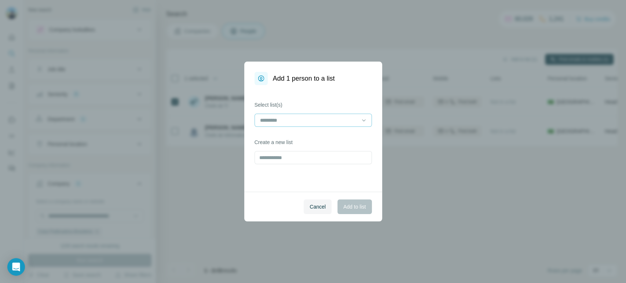
click at [335, 118] on input at bounding box center [308, 120] width 99 height 8
click at [275, 134] on p "Summit 03" at bounding box center [272, 136] width 25 height 7
click at [352, 205] on span "Add to list" at bounding box center [354, 206] width 22 height 7
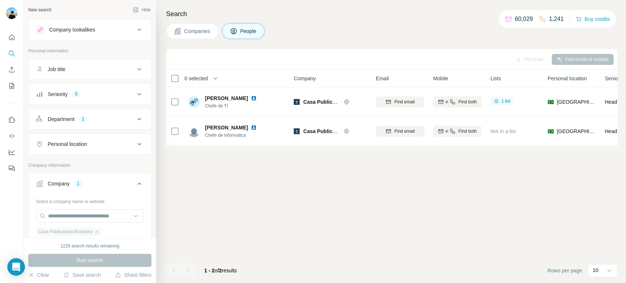
click at [100, 229] on div "Casa Publicadora Brasileira" at bounding box center [69, 231] width 66 height 9
click at [95, 230] on icon "button" at bounding box center [97, 232] width 6 height 6
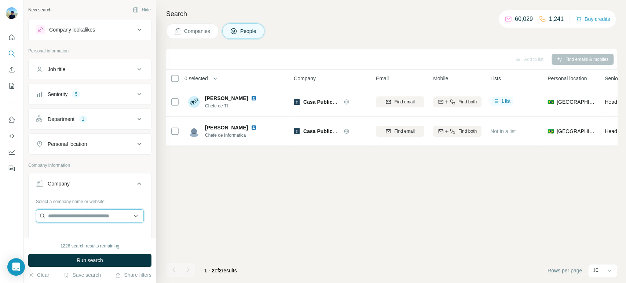
click at [100, 216] on input "text" at bounding box center [90, 215] width 108 height 13
paste input "**********"
click at [114, 216] on input "**********" at bounding box center [90, 215] width 108 height 13
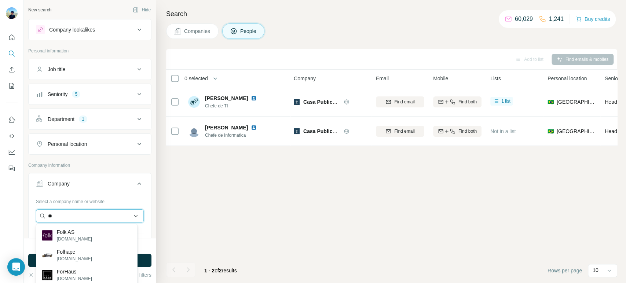
type input "*"
drag, startPoint x: 89, startPoint y: 217, endPoint x: 17, endPoint y: 219, distance: 72.7
click at [17, 219] on div "New search Hide Company lookalikes Personal information Job title Seniority 5 D…" at bounding box center [313, 141] width 626 height 283
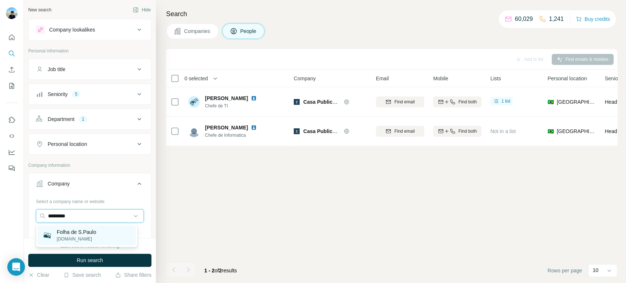
type input "*********"
click at [94, 232] on p "Folha de S.Paulo" at bounding box center [76, 232] width 39 height 7
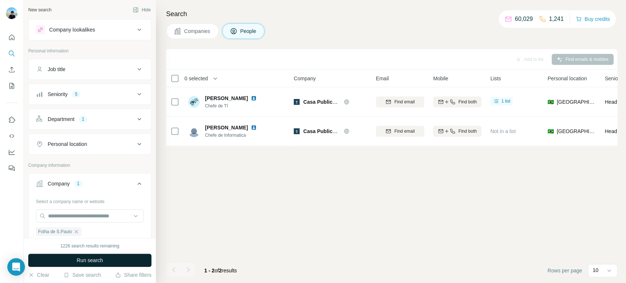
click at [104, 264] on button "Run search" at bounding box center [89, 260] width 123 height 13
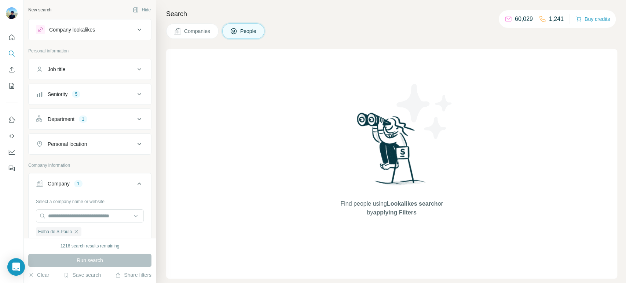
click at [208, 36] on button "Companies" at bounding box center [192, 30] width 52 height 15
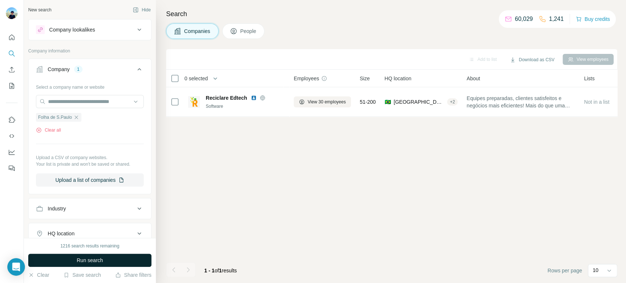
click at [109, 263] on button "Run search" at bounding box center [89, 260] width 123 height 13
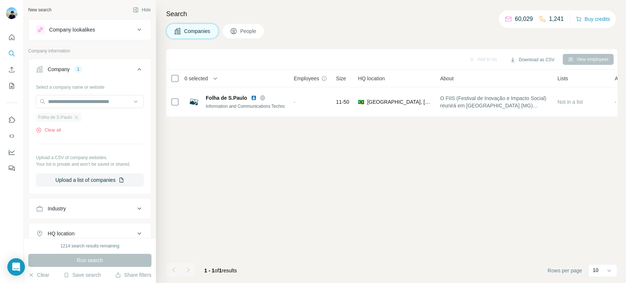
click at [79, 118] on div "Folha de S.Paulo" at bounding box center [58, 117] width 45 height 9
click at [85, 102] on input "text" at bounding box center [90, 101] width 108 height 13
click at [82, 131] on div "Clear all" at bounding box center [90, 130] width 108 height 7
click at [79, 118] on icon "button" at bounding box center [76, 117] width 6 height 6
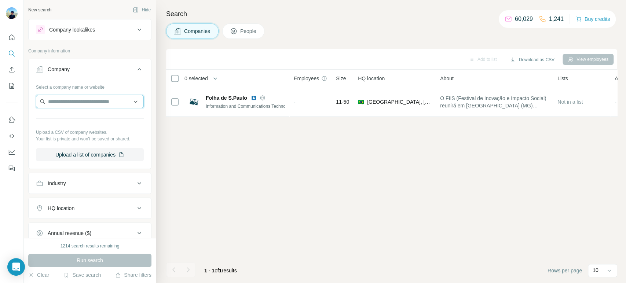
click at [84, 106] on input "text" at bounding box center [90, 101] width 108 height 13
paste input "**********"
type input "**********"
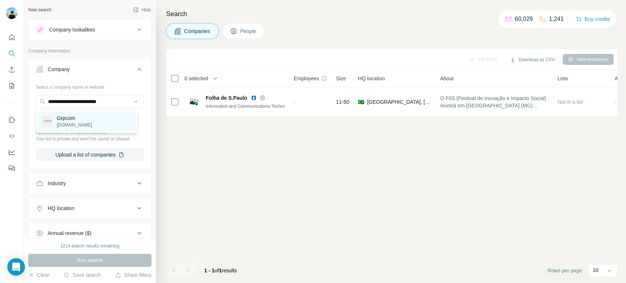
click at [83, 120] on p "Grpcom" at bounding box center [74, 117] width 35 height 7
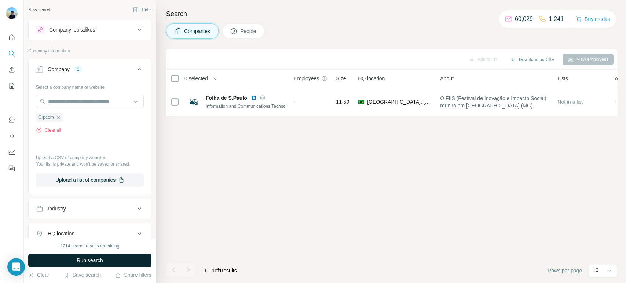
click at [78, 256] on button "Run search" at bounding box center [89, 260] width 123 height 13
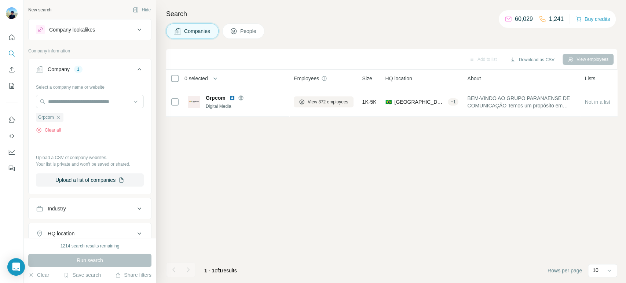
click at [252, 30] on span "People" at bounding box center [248, 31] width 17 height 7
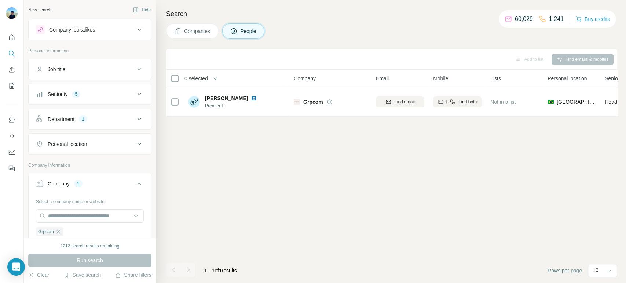
click at [118, 262] on div "Run search" at bounding box center [89, 260] width 123 height 13
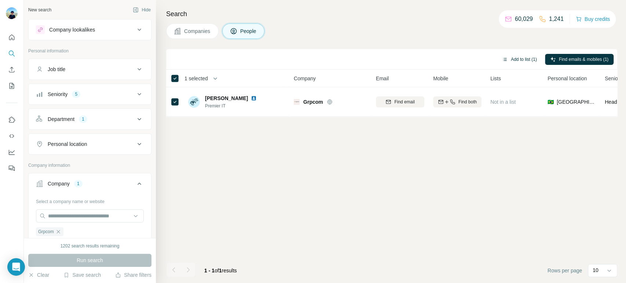
click at [518, 60] on button "Add to list (1)" at bounding box center [519, 59] width 45 height 11
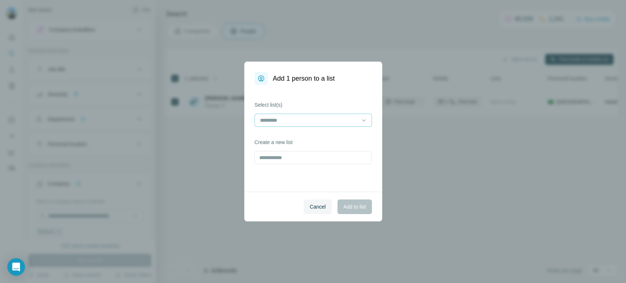
click at [299, 124] on input at bounding box center [308, 120] width 99 height 8
drag, startPoint x: 270, startPoint y: 140, endPoint x: 273, endPoint y: 149, distance: 9.4
click at [270, 141] on div "Summit 03" at bounding box center [313, 136] width 114 height 13
click at [353, 211] on button "Add to list" at bounding box center [355, 207] width 34 height 15
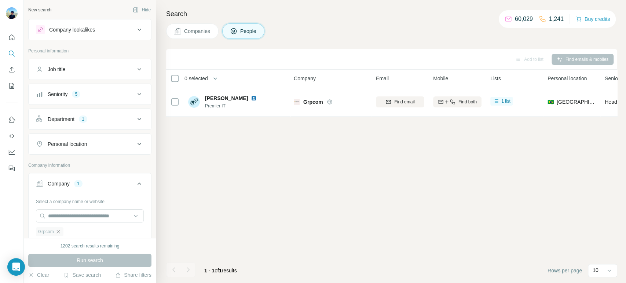
click at [59, 232] on icon "button" at bounding box center [58, 232] width 6 height 6
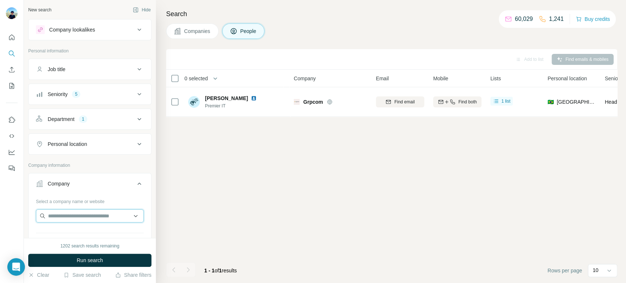
click at [73, 211] on input "text" at bounding box center [90, 215] width 108 height 13
paste input "**********"
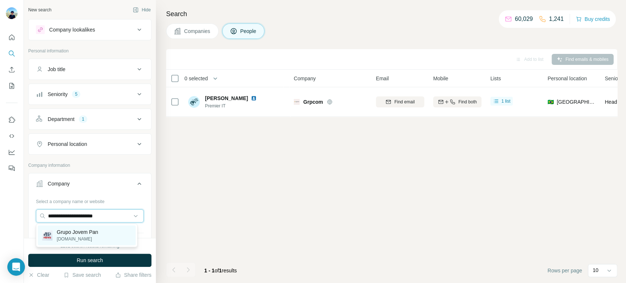
type input "**********"
click at [91, 236] on p "Grupo Jovem Pan" at bounding box center [77, 232] width 41 height 7
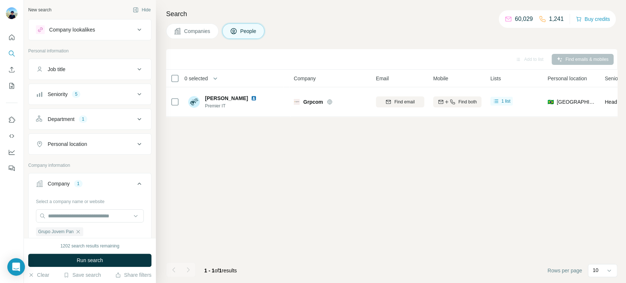
drag, startPoint x: 89, startPoint y: 260, endPoint x: 98, endPoint y: 256, distance: 10.0
click at [88, 260] on span "Run search" at bounding box center [90, 260] width 26 height 7
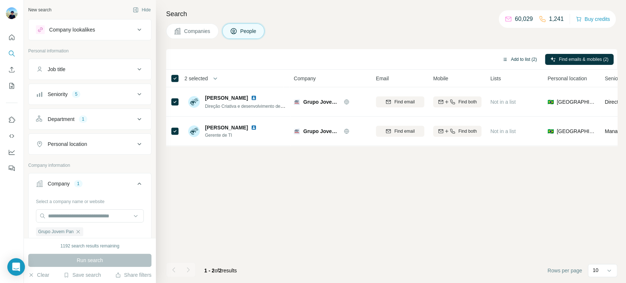
click at [511, 56] on button "Add to list (2)" at bounding box center [519, 59] width 45 height 11
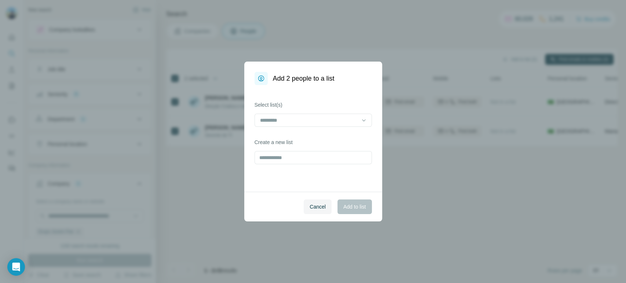
click at [307, 112] on div "Select list(s)" at bounding box center [313, 114] width 117 height 26
click at [299, 118] on input at bounding box center [308, 120] width 99 height 8
click at [276, 136] on p "Summit 03" at bounding box center [272, 136] width 25 height 7
click at [359, 200] on button "Add to list" at bounding box center [355, 207] width 34 height 15
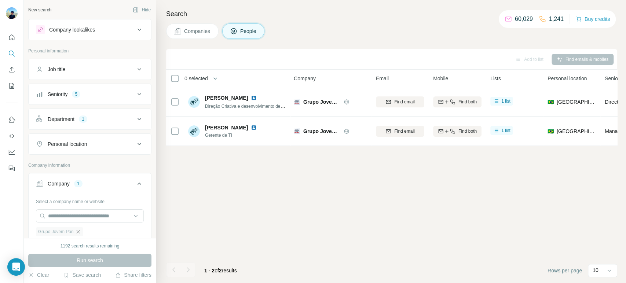
click at [80, 232] on icon "button" at bounding box center [78, 232] width 6 height 6
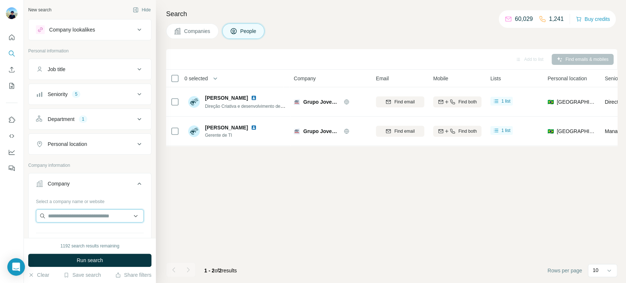
click at [88, 218] on input "text" at bounding box center [90, 215] width 108 height 13
paste input "*********"
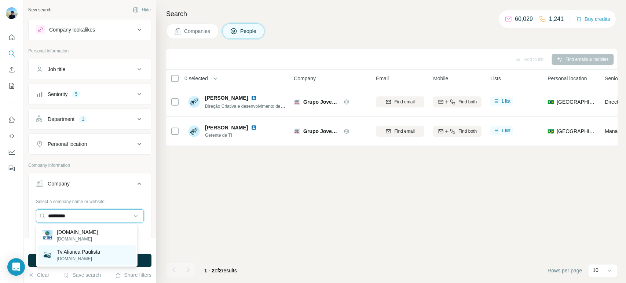
type input "*********"
click at [92, 253] on p "Tv Alianca Paulista" at bounding box center [78, 251] width 43 height 7
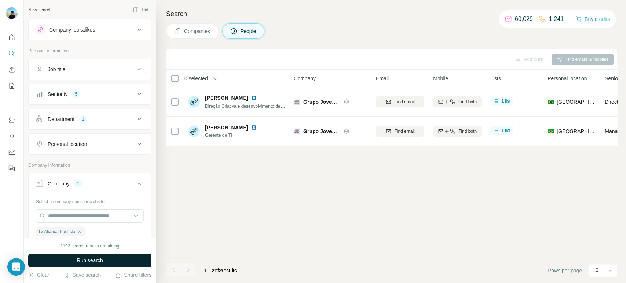
click at [103, 261] on button "Run search" at bounding box center [89, 260] width 123 height 13
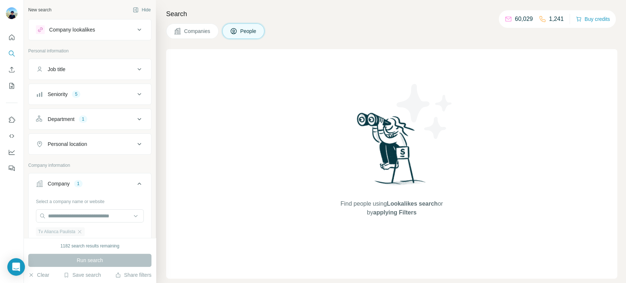
click at [83, 233] on div "Tv Alianca Paulista" at bounding box center [60, 231] width 49 height 9
click at [81, 231] on icon "button" at bounding box center [80, 232] width 6 height 6
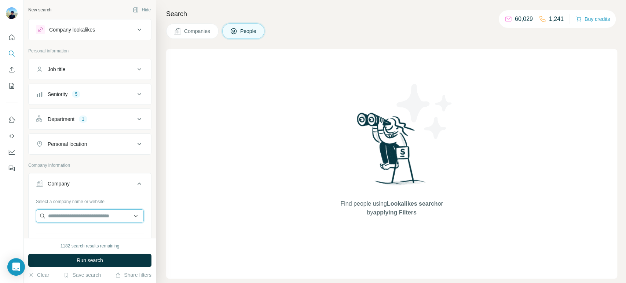
click at [87, 219] on input "text" at bounding box center [90, 215] width 108 height 13
paste input "*********"
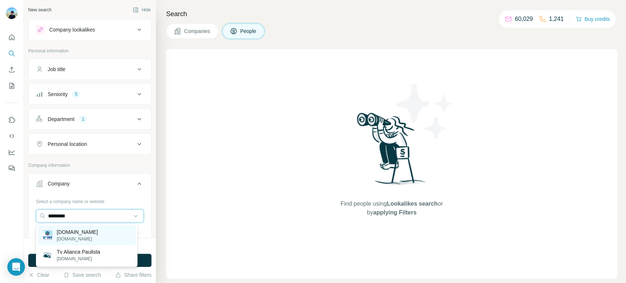
type input "*********"
click at [88, 229] on div "[DOMAIN_NAME] [DOMAIN_NAME]" at bounding box center [87, 236] width 98 height 20
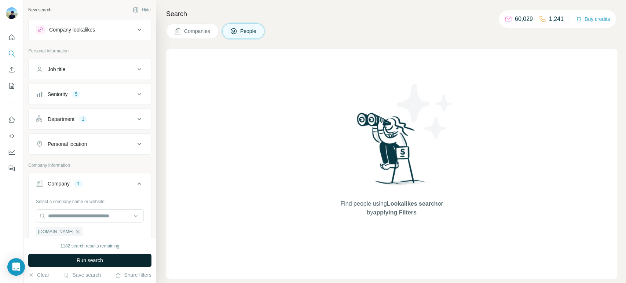
click at [106, 259] on button "Run search" at bounding box center [89, 260] width 123 height 13
click at [213, 31] on button "Companies" at bounding box center [192, 30] width 52 height 15
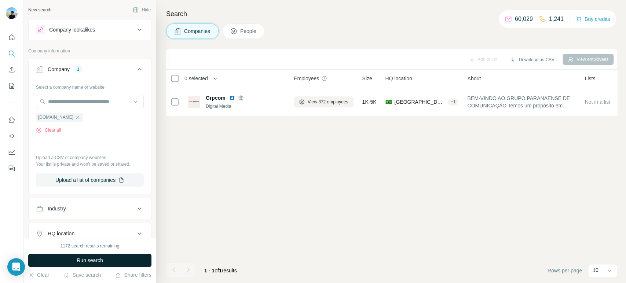
click at [100, 256] on button "Run search" at bounding box center [89, 260] width 123 height 13
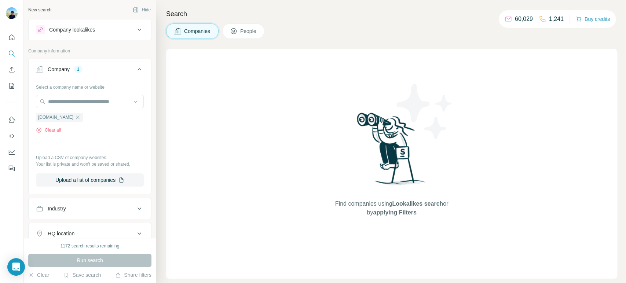
click at [89, 260] on div "Run search" at bounding box center [89, 260] width 123 height 13
click at [66, 119] on div "[DOMAIN_NAME]" at bounding box center [59, 117] width 47 height 9
click at [75, 116] on icon "button" at bounding box center [78, 117] width 6 height 6
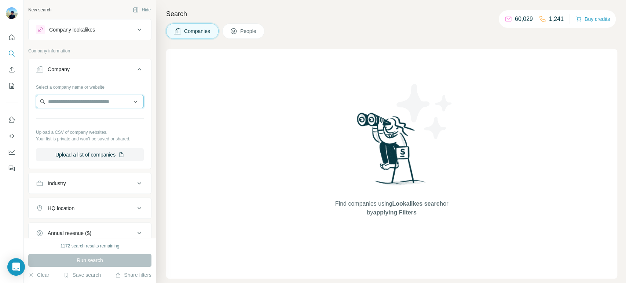
click at [73, 105] on input "text" at bounding box center [90, 101] width 108 height 13
paste input "*********"
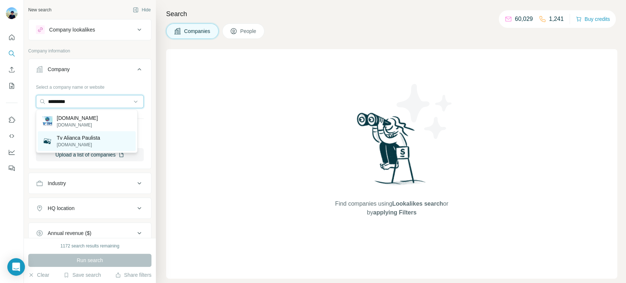
type input "*********"
click at [74, 139] on p "Tv Alianca Paulista" at bounding box center [78, 137] width 43 height 7
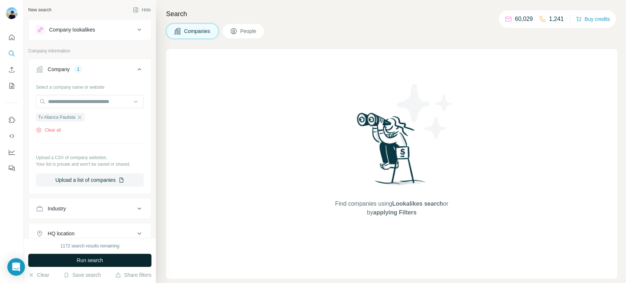
click at [75, 259] on button "Run search" at bounding box center [89, 260] width 123 height 13
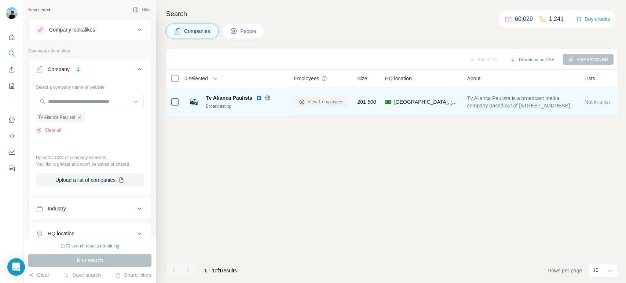
click at [328, 102] on span "View 1 employees" at bounding box center [326, 102] width 36 height 7
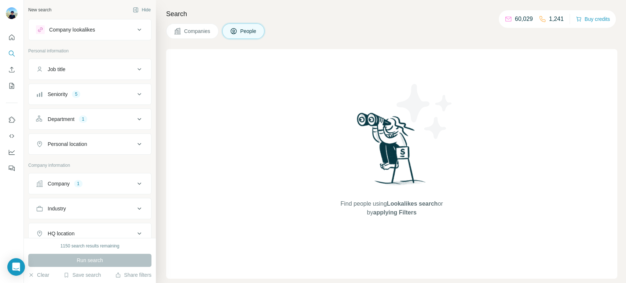
click at [84, 186] on div "Company 1" at bounding box center [85, 183] width 99 height 7
click at [80, 232] on icon "button" at bounding box center [80, 232] width 6 height 6
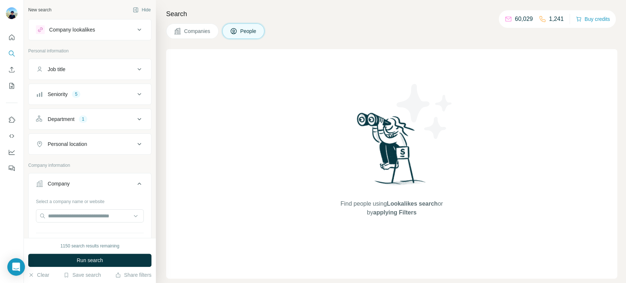
click at [82, 223] on div at bounding box center [90, 216] width 108 height 15
click at [81, 217] on input "text" at bounding box center [90, 215] width 108 height 13
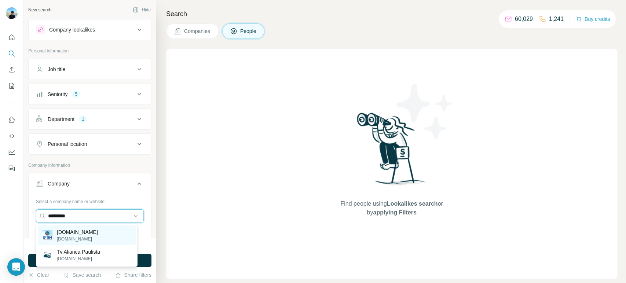
type input "*********"
click at [76, 231] on p "[DOMAIN_NAME]" at bounding box center [77, 232] width 41 height 7
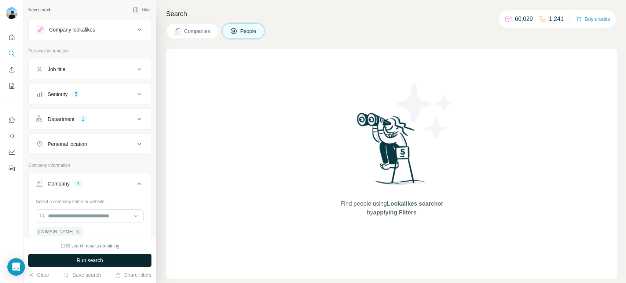
click at [74, 257] on button "Run search" at bounding box center [89, 260] width 123 height 13
click at [75, 233] on icon "button" at bounding box center [78, 232] width 6 height 6
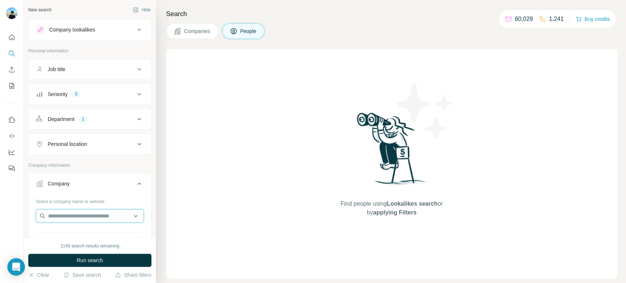
click at [65, 219] on input "text" at bounding box center [90, 215] width 108 height 13
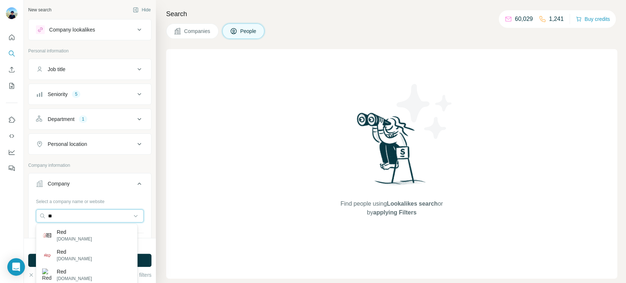
type input "*"
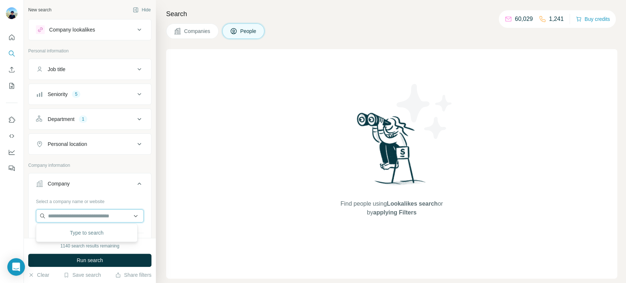
click at [108, 215] on input "text" at bounding box center [90, 215] width 108 height 13
paste input "*********"
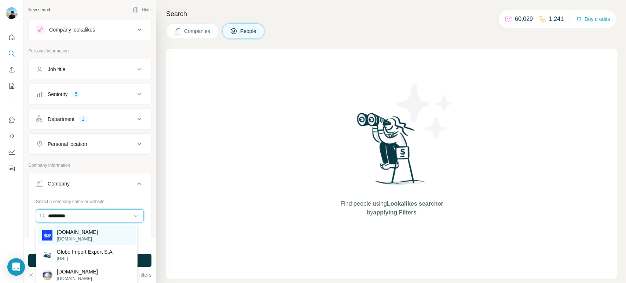
type input "*********"
click at [100, 234] on div "globo.com globo.com" at bounding box center [87, 236] width 98 height 20
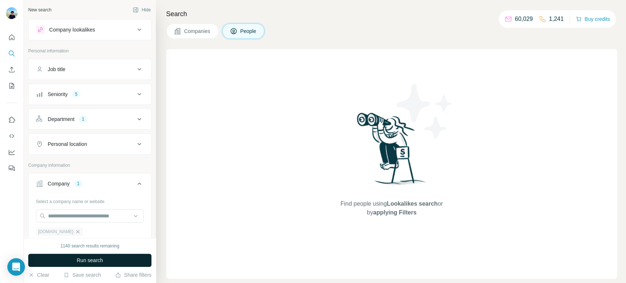
click at [80, 265] on button "Run search" at bounding box center [89, 260] width 123 height 13
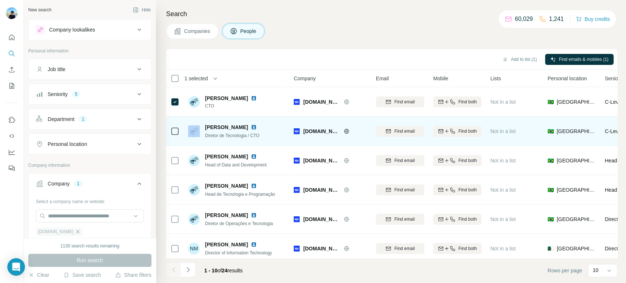
click at [174, 127] on div at bounding box center [175, 131] width 9 height 9
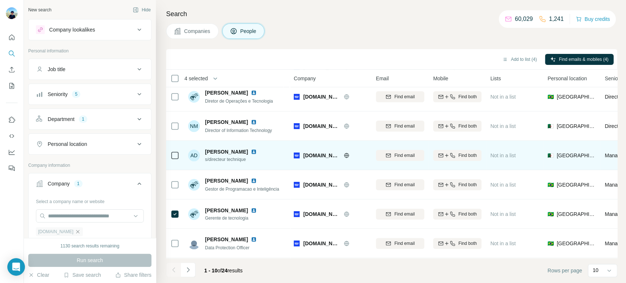
scroll to position [126, 0]
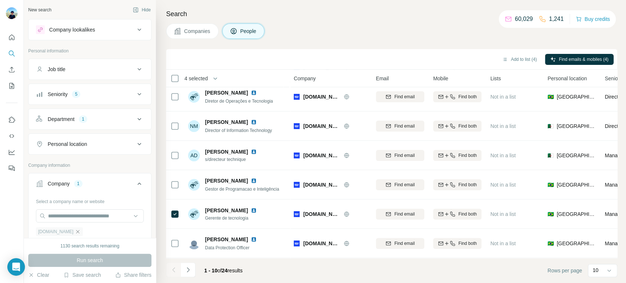
click at [183, 271] on button "Navigate to next page" at bounding box center [188, 270] width 15 height 15
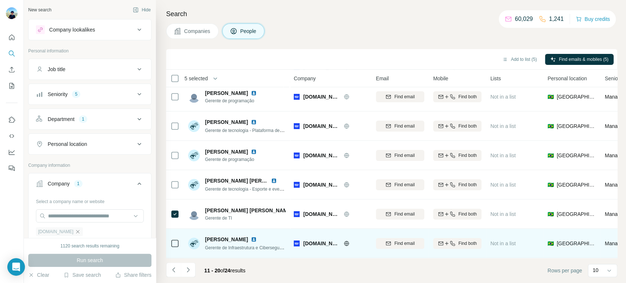
click at [172, 244] on div at bounding box center [175, 243] width 9 height 20
click at [178, 238] on td at bounding box center [175, 243] width 18 height 29
click at [179, 239] on div at bounding box center [175, 243] width 9 height 9
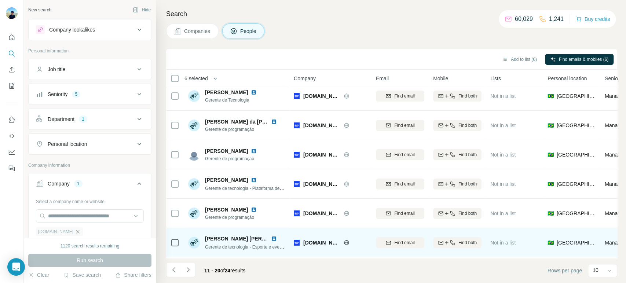
scroll to position [0, 0]
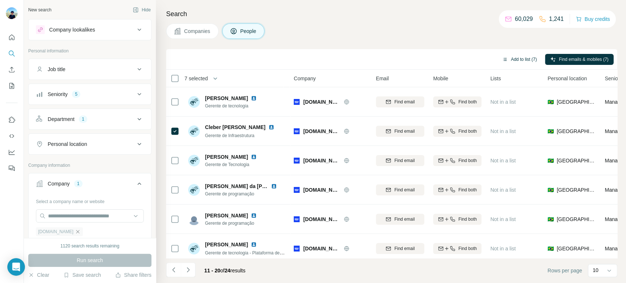
click at [524, 63] on button "Add to list (7)" at bounding box center [519, 59] width 45 height 11
click at [511, 59] on button "Add to list (7)" at bounding box center [519, 59] width 45 height 11
click at [521, 59] on button "Add to list (7)" at bounding box center [519, 59] width 45 height 11
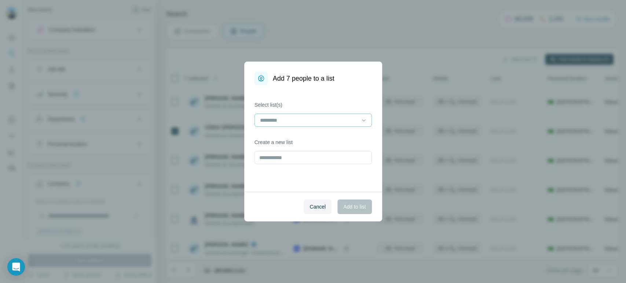
click at [326, 123] on input at bounding box center [308, 120] width 99 height 8
click at [299, 137] on div "Summit 03" at bounding box center [312, 136] width 105 height 7
click at [355, 208] on span "Add to list" at bounding box center [354, 206] width 22 height 7
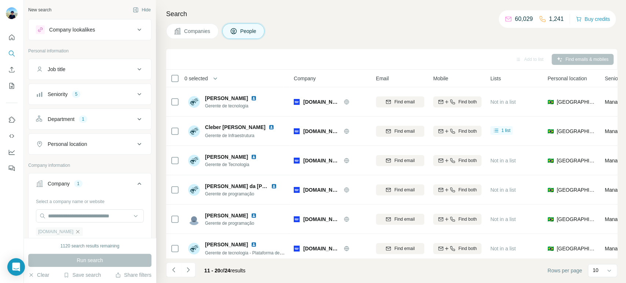
click at [75, 230] on icon "button" at bounding box center [78, 232] width 6 height 6
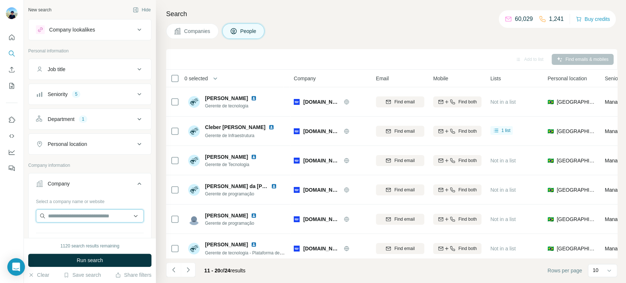
click at [76, 211] on input "text" at bounding box center [90, 215] width 108 height 13
paste input "**********"
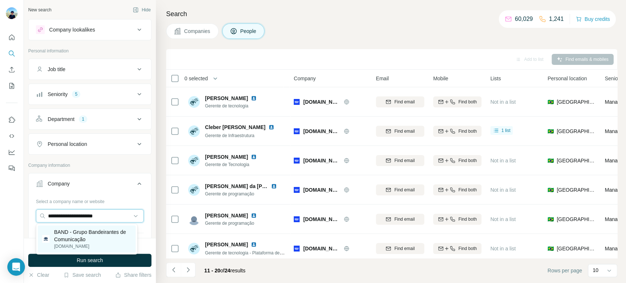
type input "**********"
click at [87, 231] on p "BAND - Grupo Bandeirantes de Comunicação" at bounding box center [92, 236] width 77 height 15
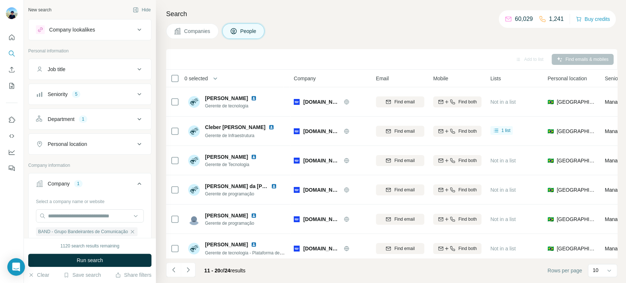
click at [65, 258] on button "Run search" at bounding box center [89, 260] width 123 height 13
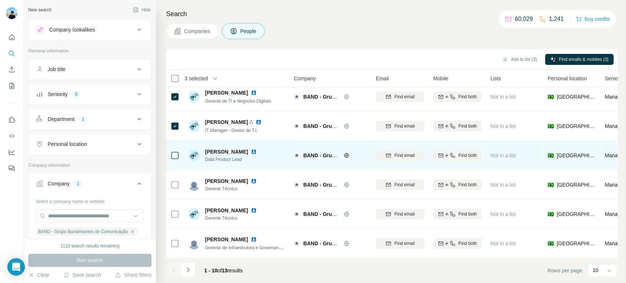
scroll to position [126, 0]
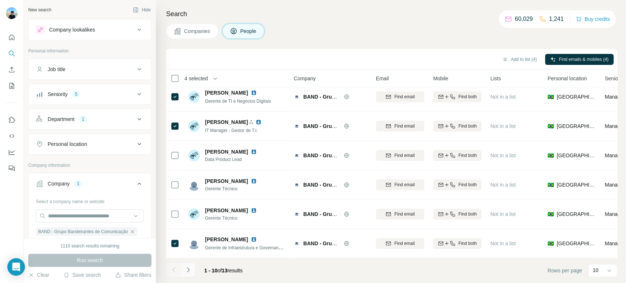
click at [190, 269] on icon "Navigate to next page" at bounding box center [188, 269] width 7 height 7
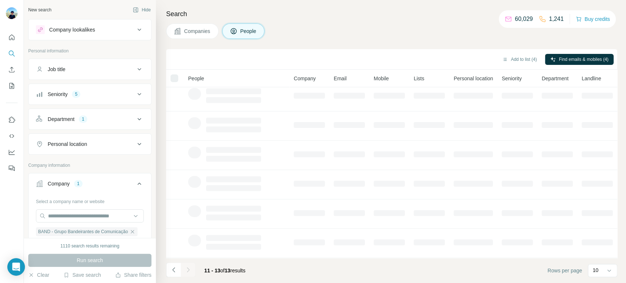
scroll to position [0, 0]
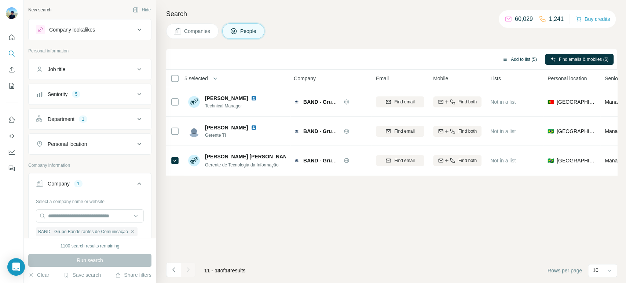
click at [529, 55] on button "Add to list (5)" at bounding box center [519, 59] width 45 height 11
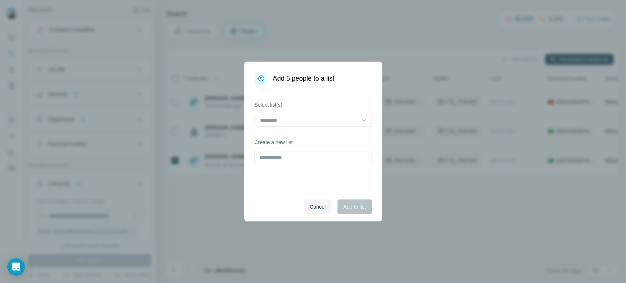
click at [332, 128] on div "Select list(s) Create a new list" at bounding box center [313, 138] width 138 height 107
click at [332, 120] on input at bounding box center [308, 120] width 99 height 8
click at [314, 133] on div "Summit 03" at bounding box center [312, 136] width 105 height 7
click at [355, 204] on span "Add to list" at bounding box center [354, 206] width 22 height 7
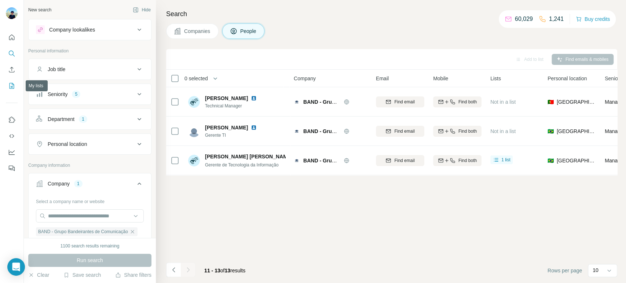
click at [12, 87] on icon "My lists" at bounding box center [13, 85] width 4 height 5
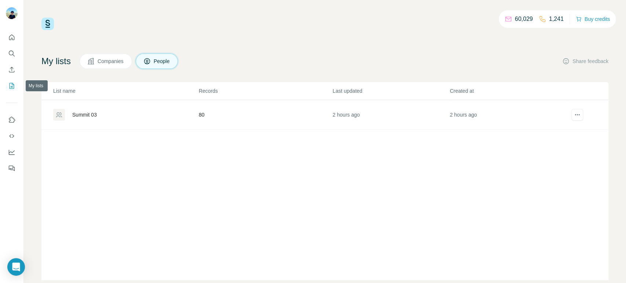
click at [10, 88] on icon "My lists" at bounding box center [12, 86] width 5 height 6
click at [103, 117] on div "Summit 03" at bounding box center [125, 115] width 145 height 12
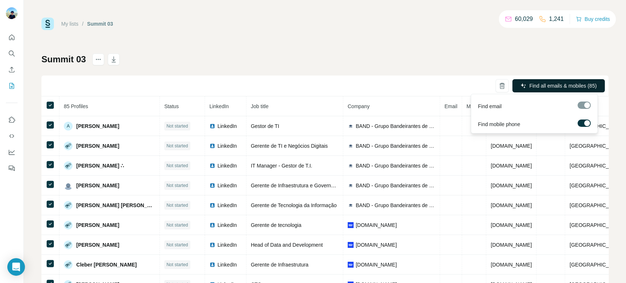
click at [559, 85] on span "Find all emails & mobiles (85)" at bounding box center [563, 85] width 68 height 7
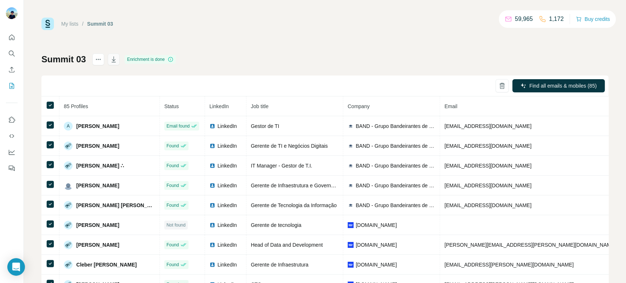
click at [110, 59] on icon "button" at bounding box center [113, 59] width 7 height 7
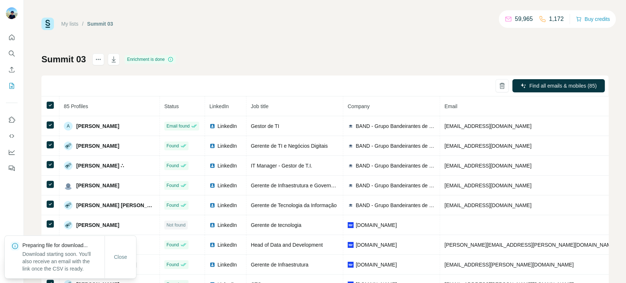
click at [297, 59] on div "Summit 03 Enrichment is done Find all emails & mobiles (85) 85 Profiles Status …" at bounding box center [324, 172] width 567 height 237
